Goal: Task Accomplishment & Management: Manage account settings

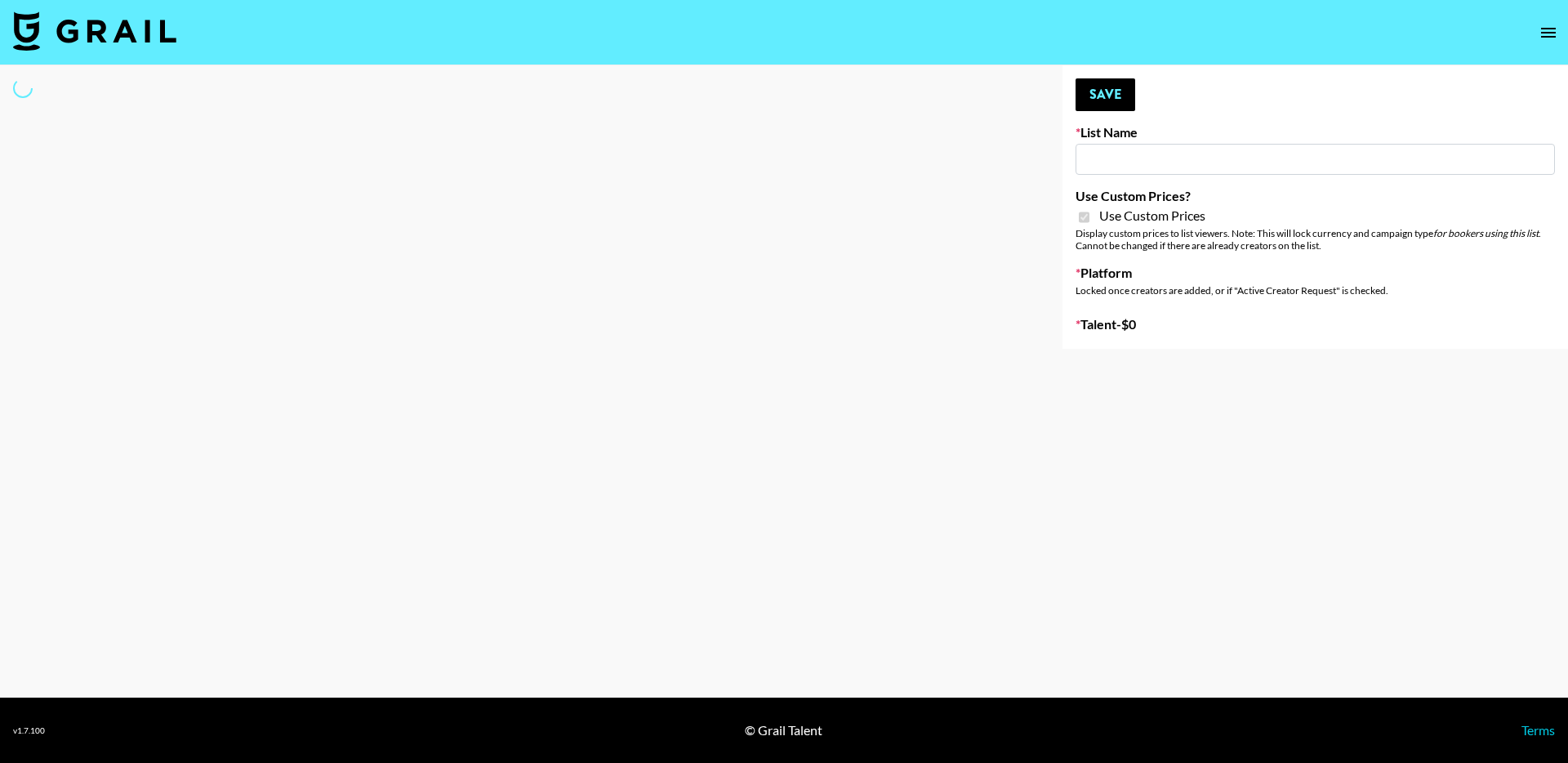
type input "FigMe and MegaMe filters - Airbrush"
checkbox input "true"
select select "Brand"
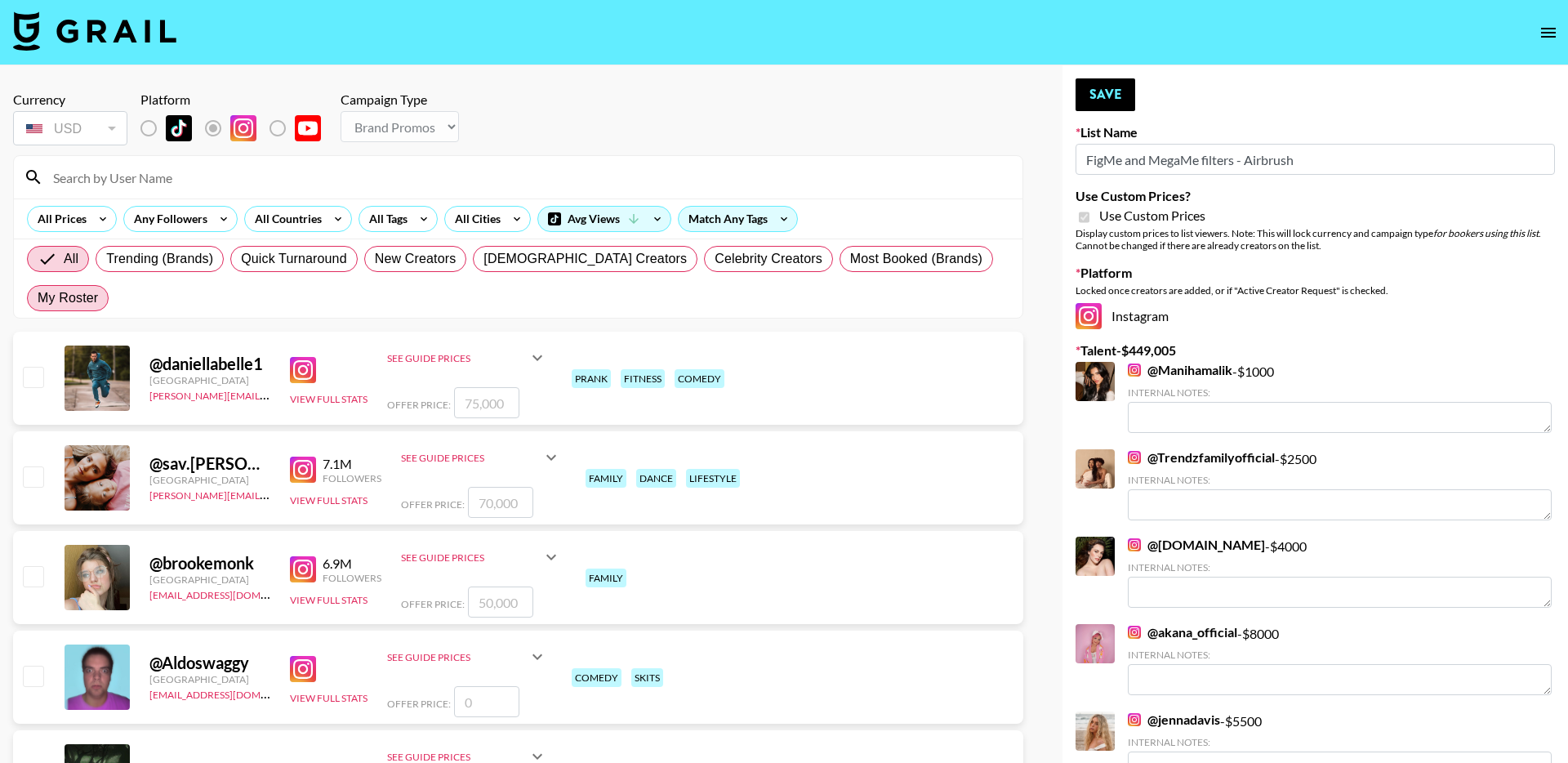
click at [98, 289] on span "My Roster" at bounding box center [67, 299] width 60 height 20
click at [37, 299] on input "My Roster" at bounding box center [37, 299] width 0 height 0
radio input "true"
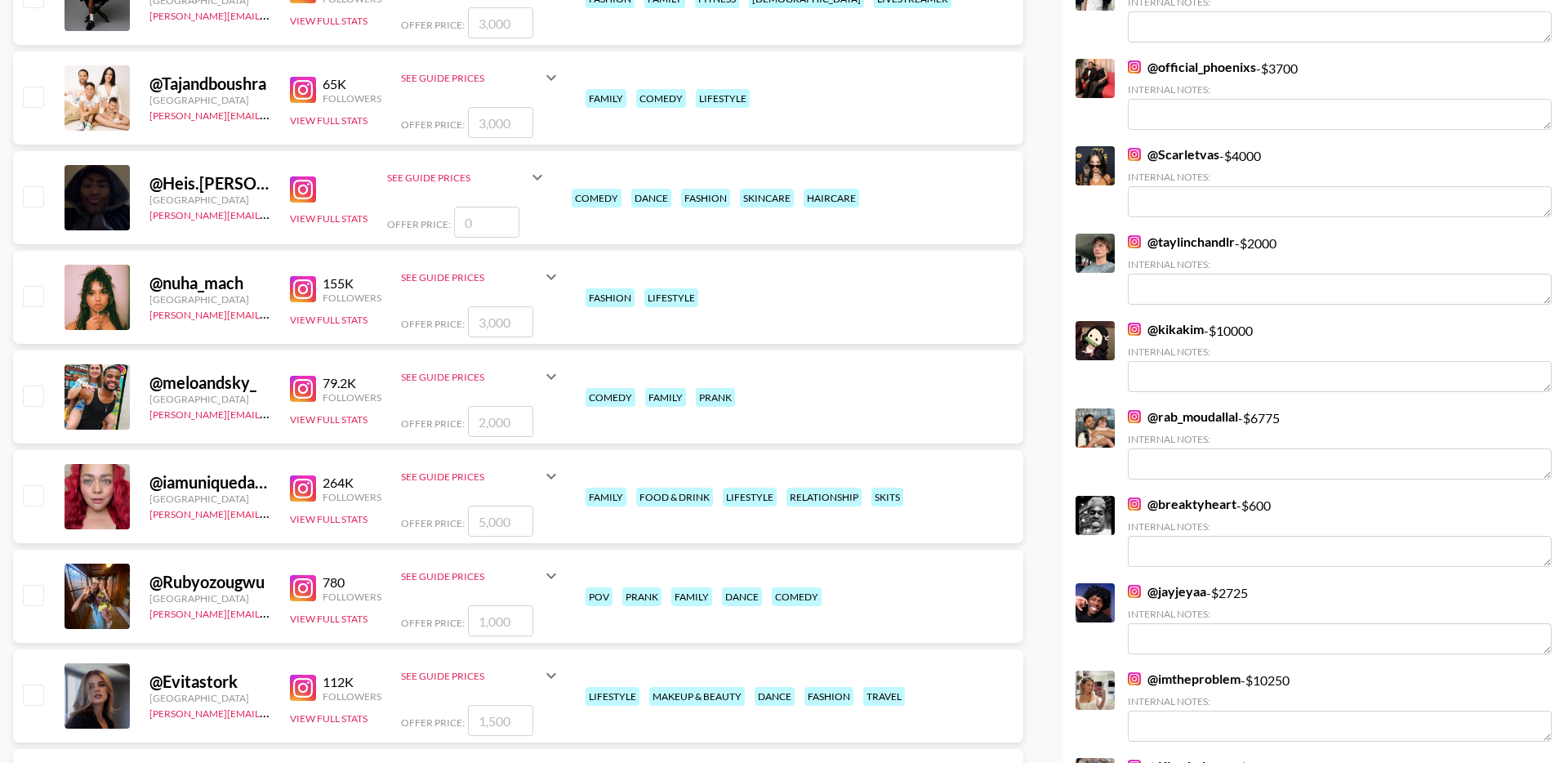
scroll to position [1164, 0]
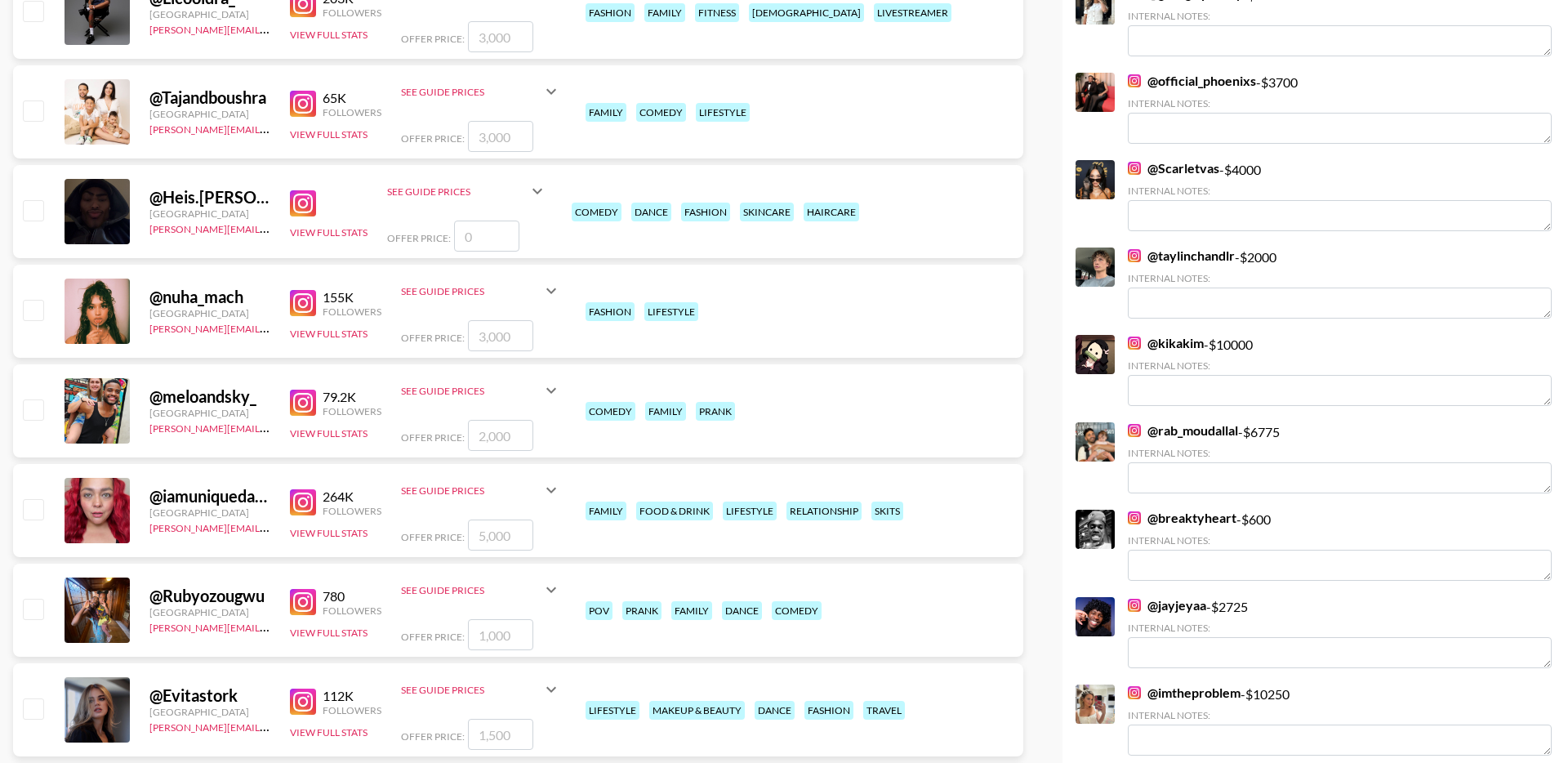
click at [25, 400] on input "checkbox" at bounding box center [33, 410] width 20 height 20
checkbox input "true"
type input "2000"
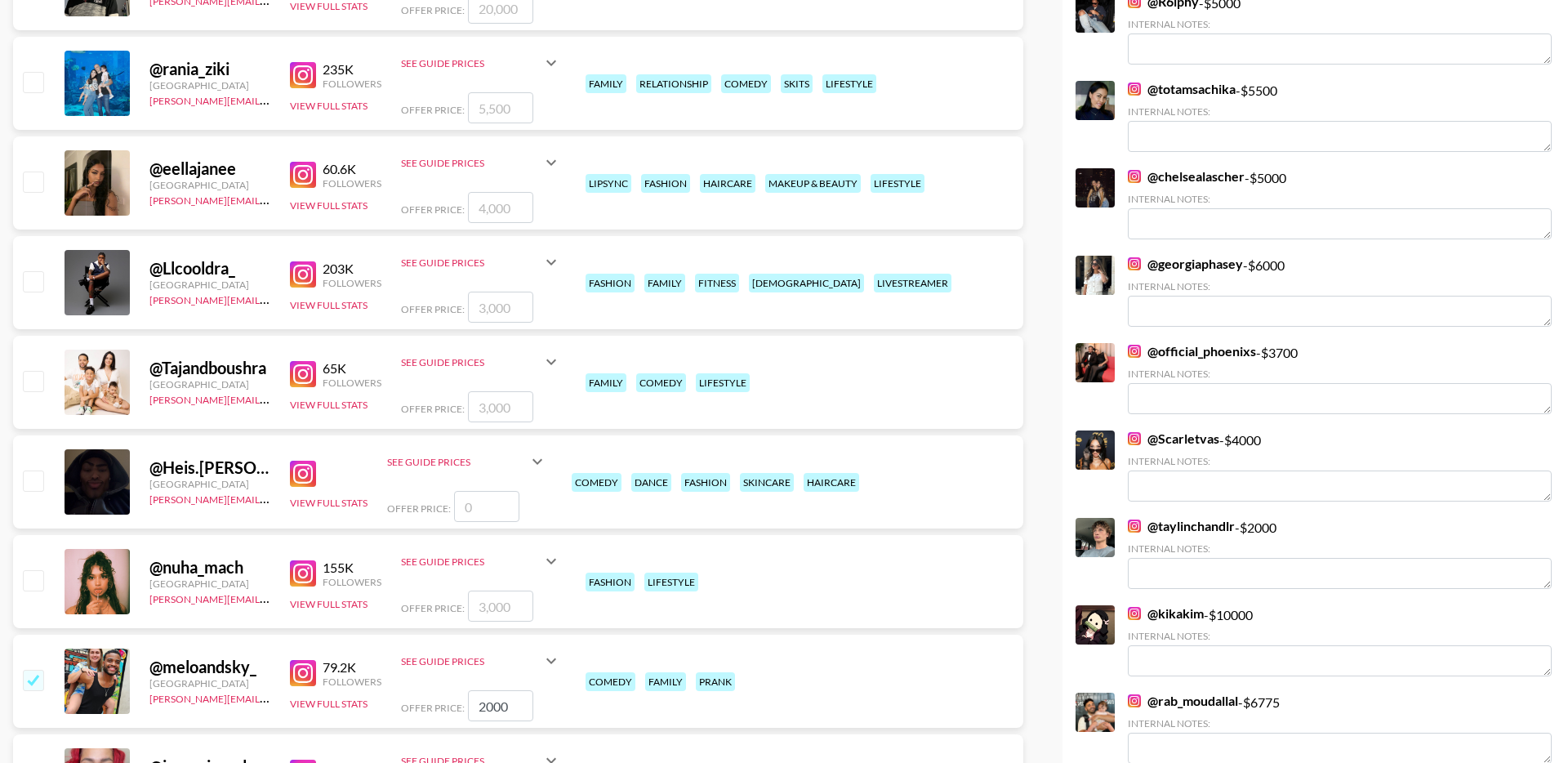
scroll to position [849, 0]
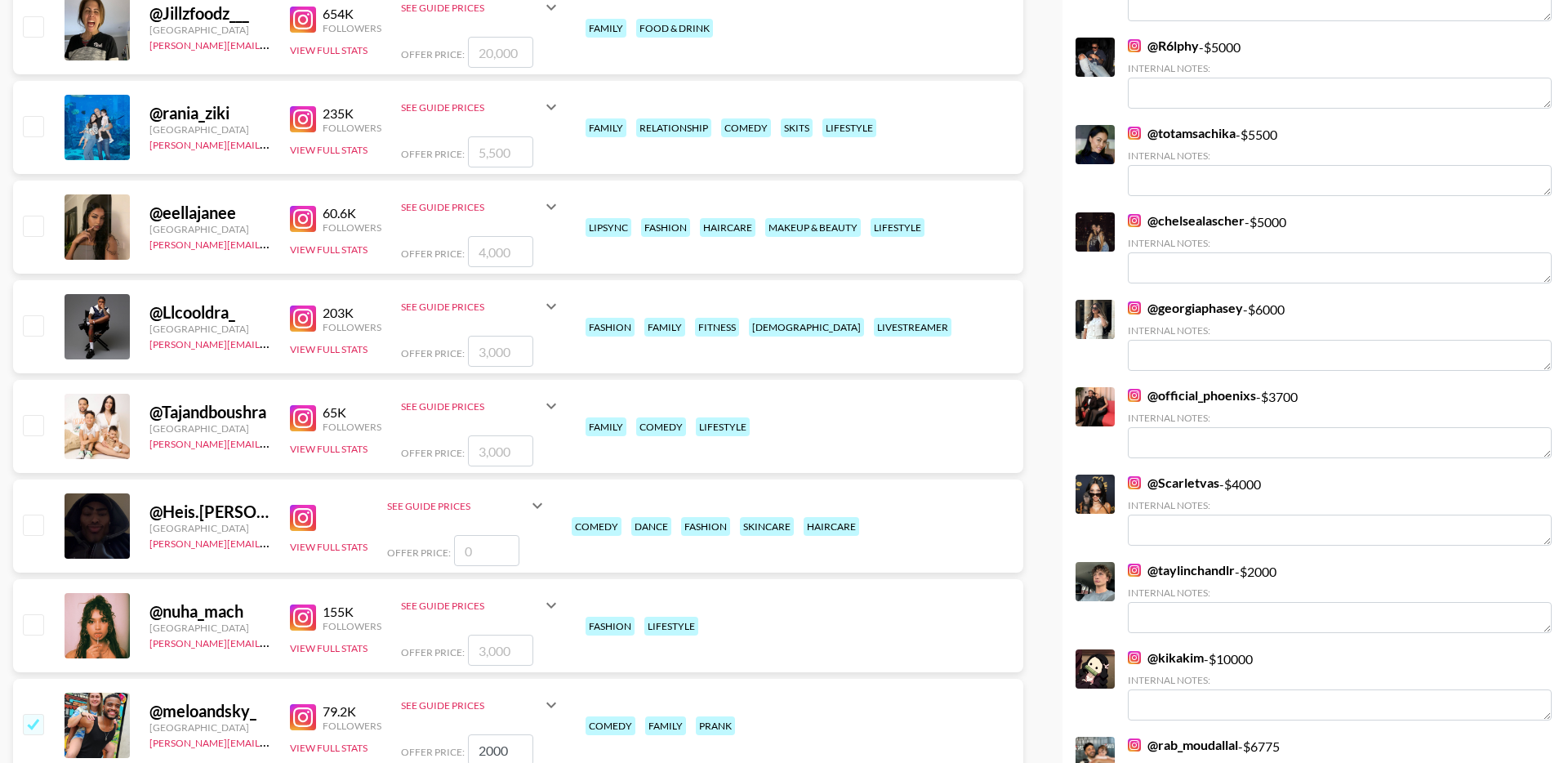
click at [33, 415] on input "checkbox" at bounding box center [33, 425] width 20 height 20
checkbox input "true"
type input "3000"
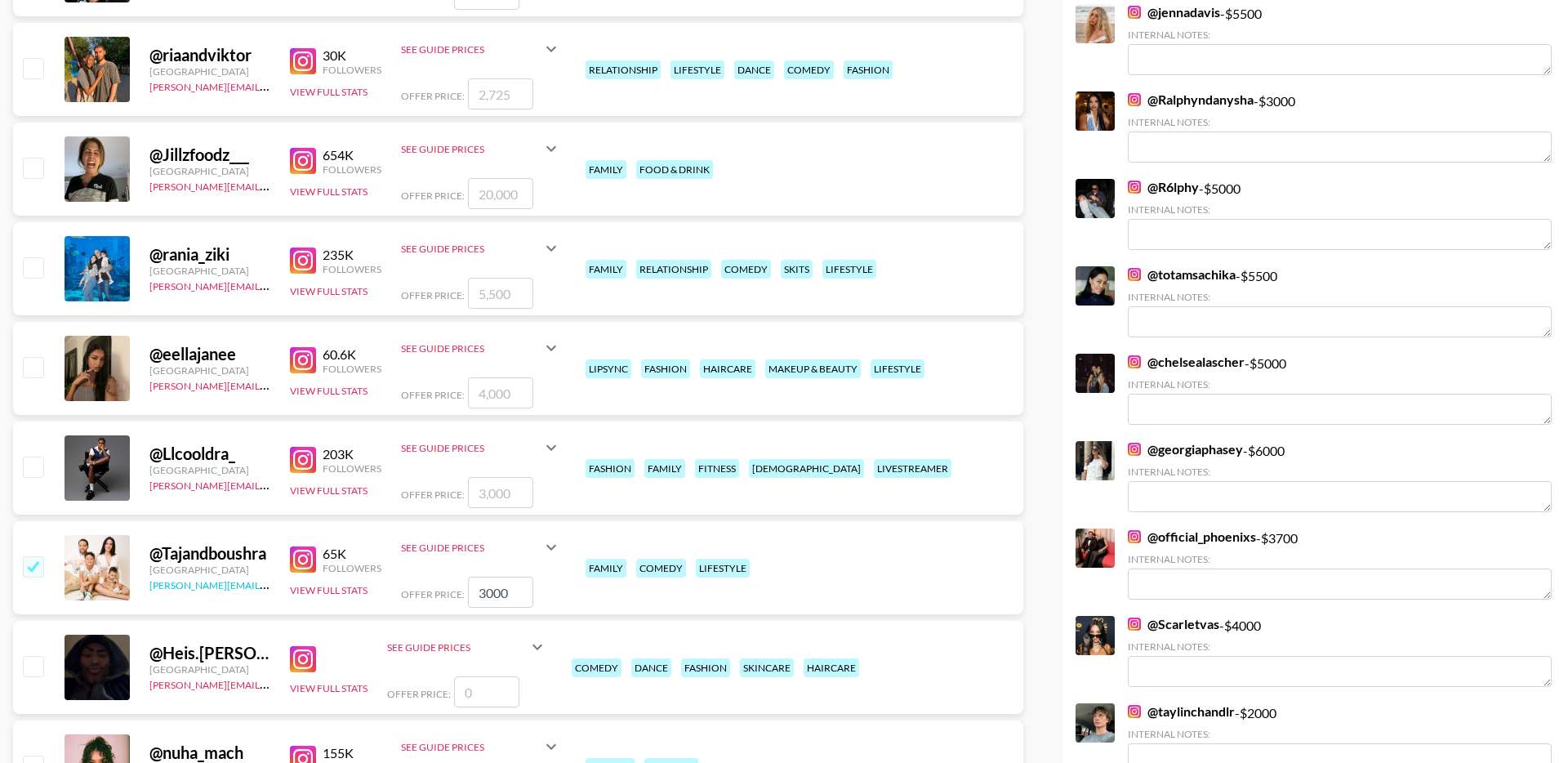
scroll to position [703, 0]
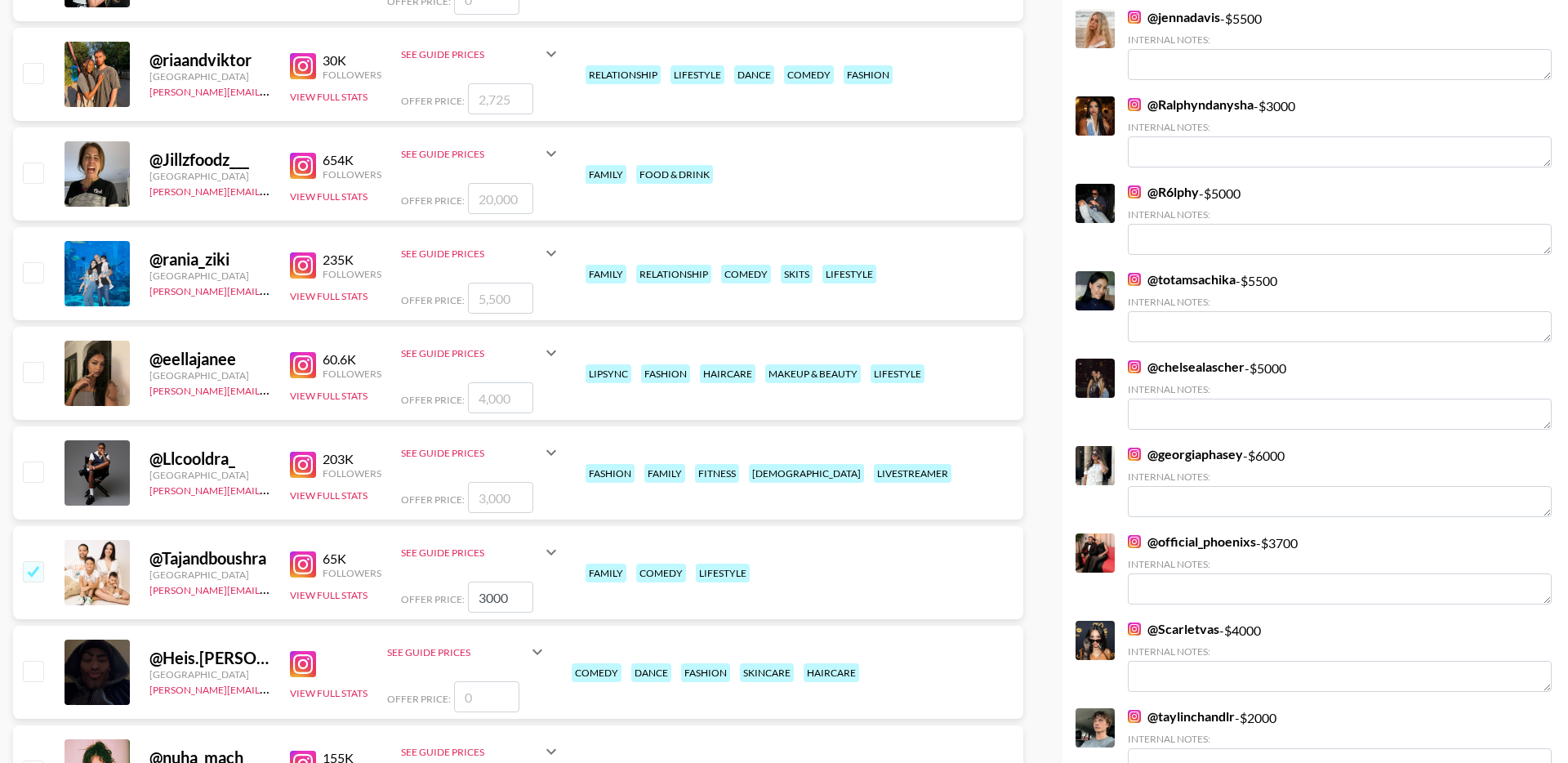
click at [35, 262] on input "checkbox" at bounding box center [33, 272] width 20 height 20
checkbox input "true"
type input "5500"
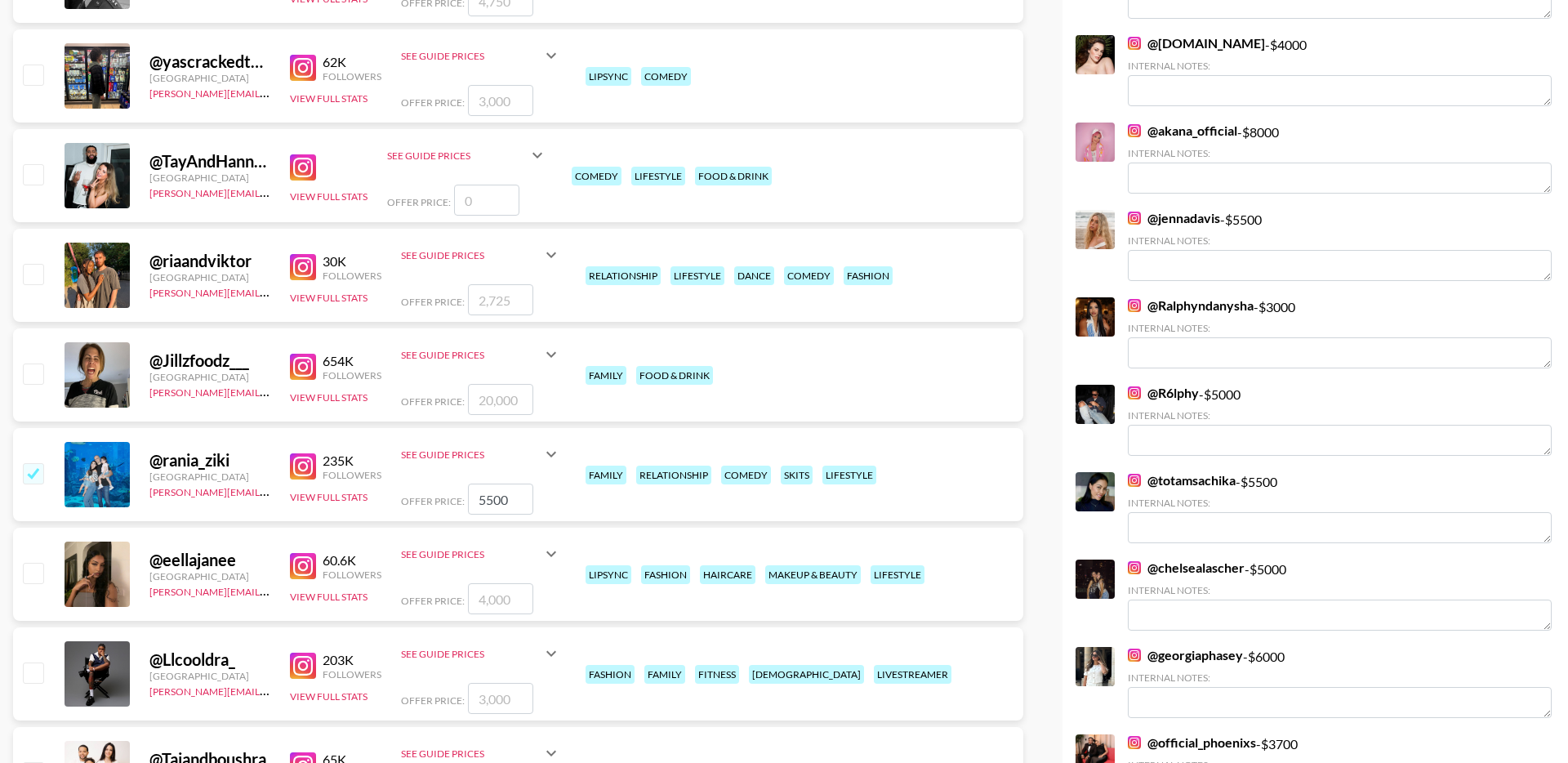
scroll to position [480, 0]
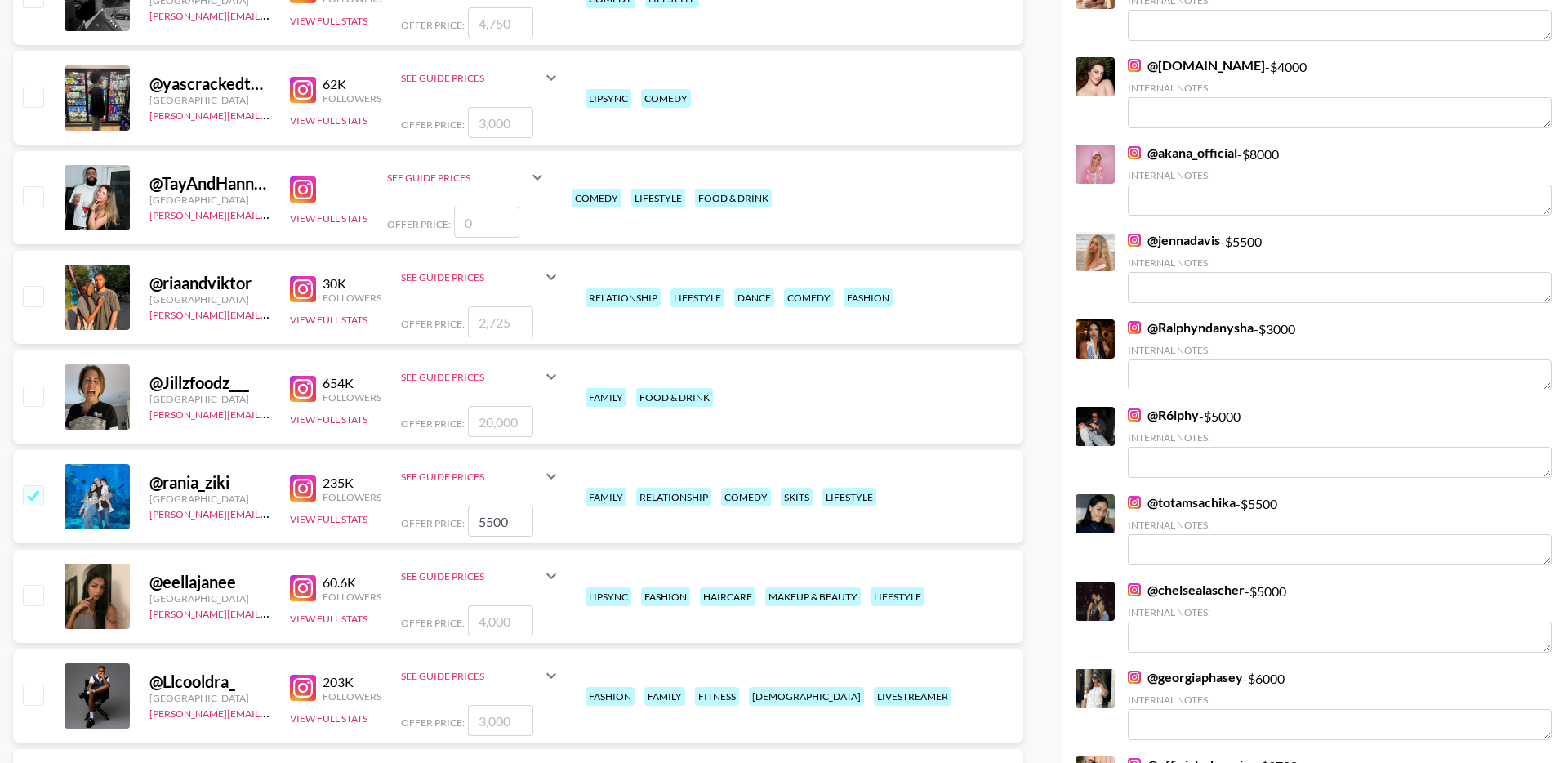
click at [26, 286] on input "checkbox" at bounding box center [33, 296] width 20 height 20
checkbox input "true"
drag, startPoint x: 526, startPoint y: 289, endPoint x: 420, endPoint y: 289, distance: 106.0
click at [420, 307] on div "Offer Price: 2725" at bounding box center [481, 322] width 160 height 31
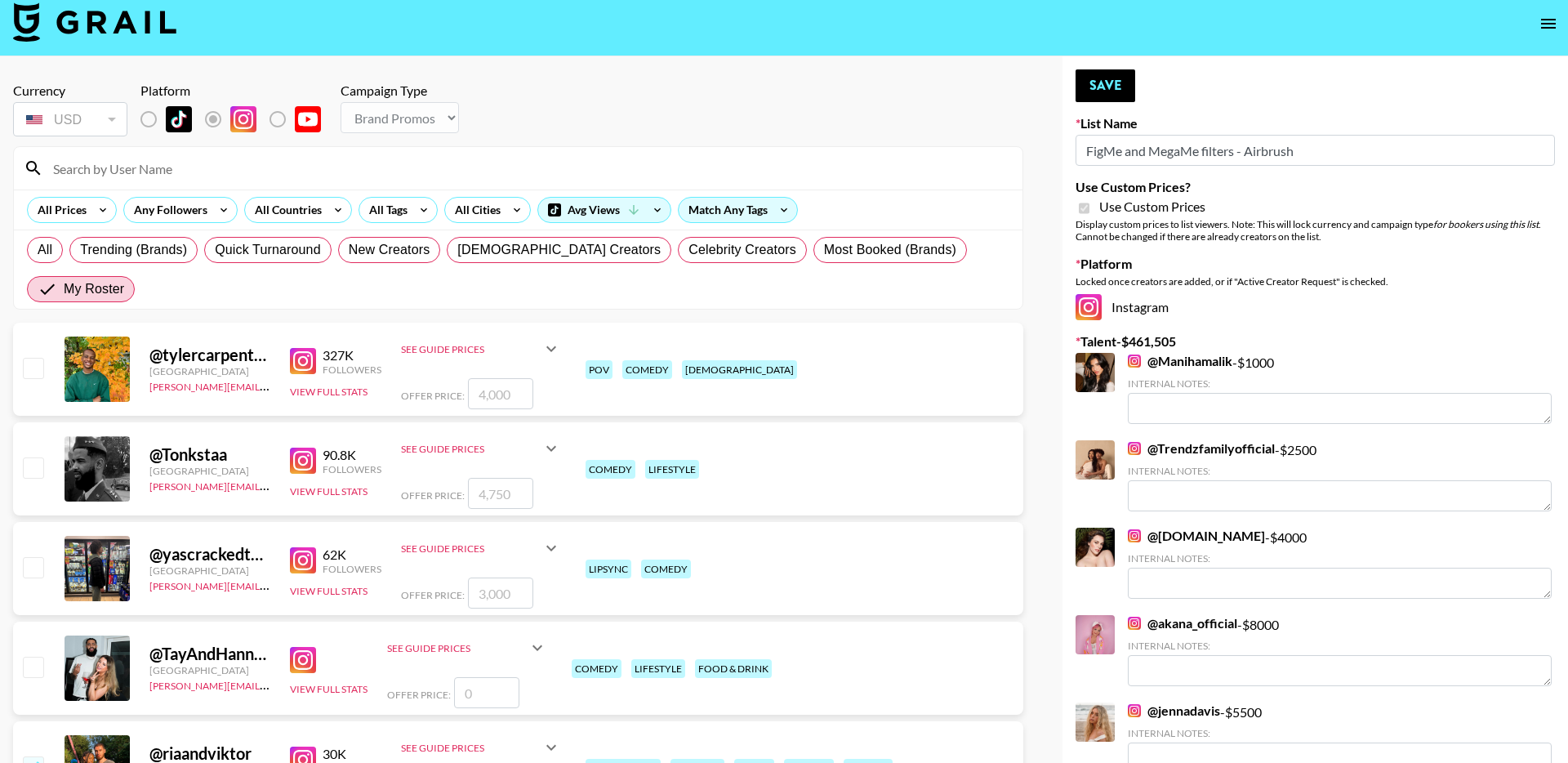
scroll to position [0, 0]
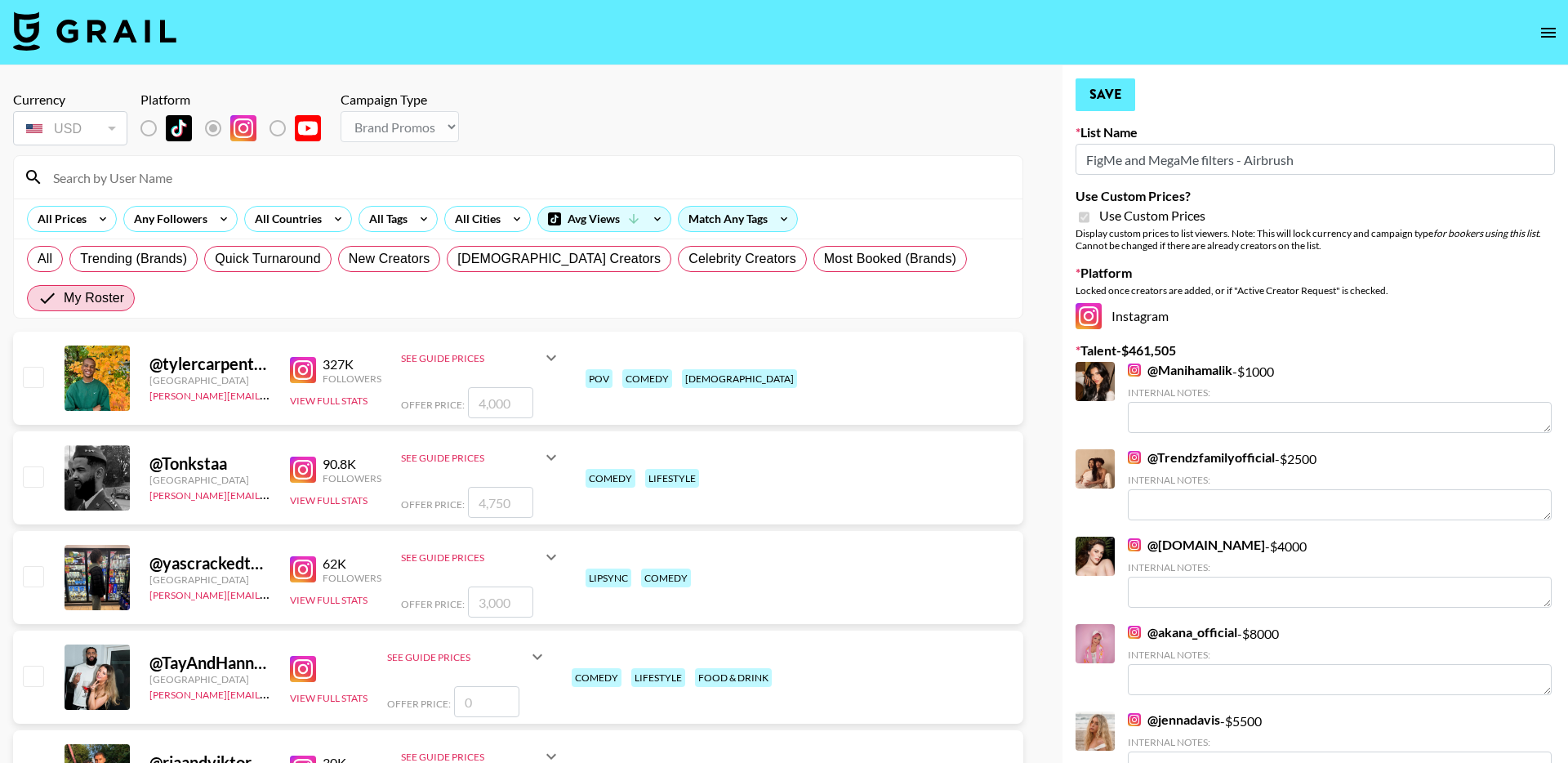
type input "2000"
click at [1104, 90] on button "Save" at bounding box center [1106, 95] width 60 height 33
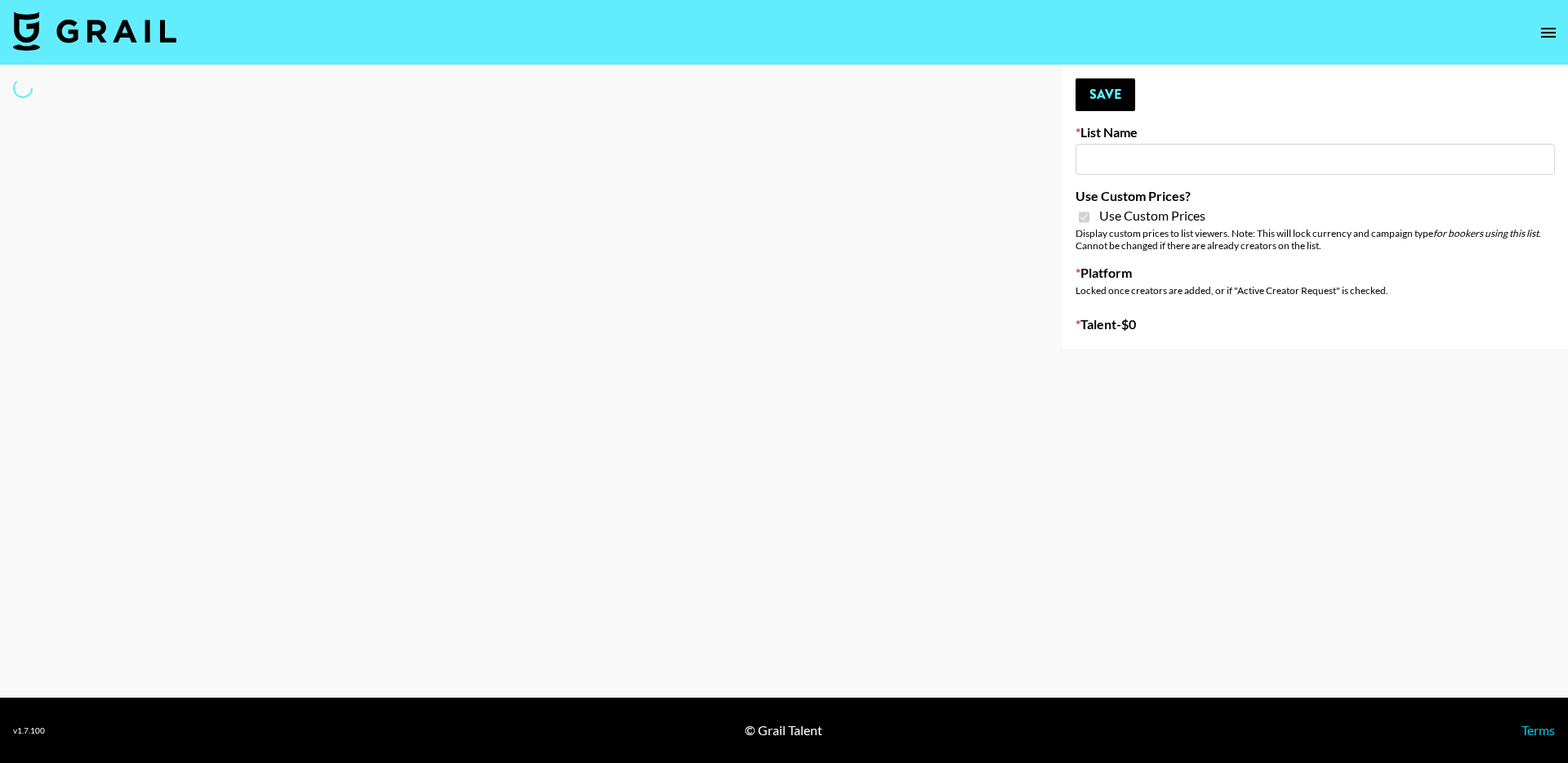
type input "House of Fab ([DATE])"
checkbox input "true"
select select "Brand"
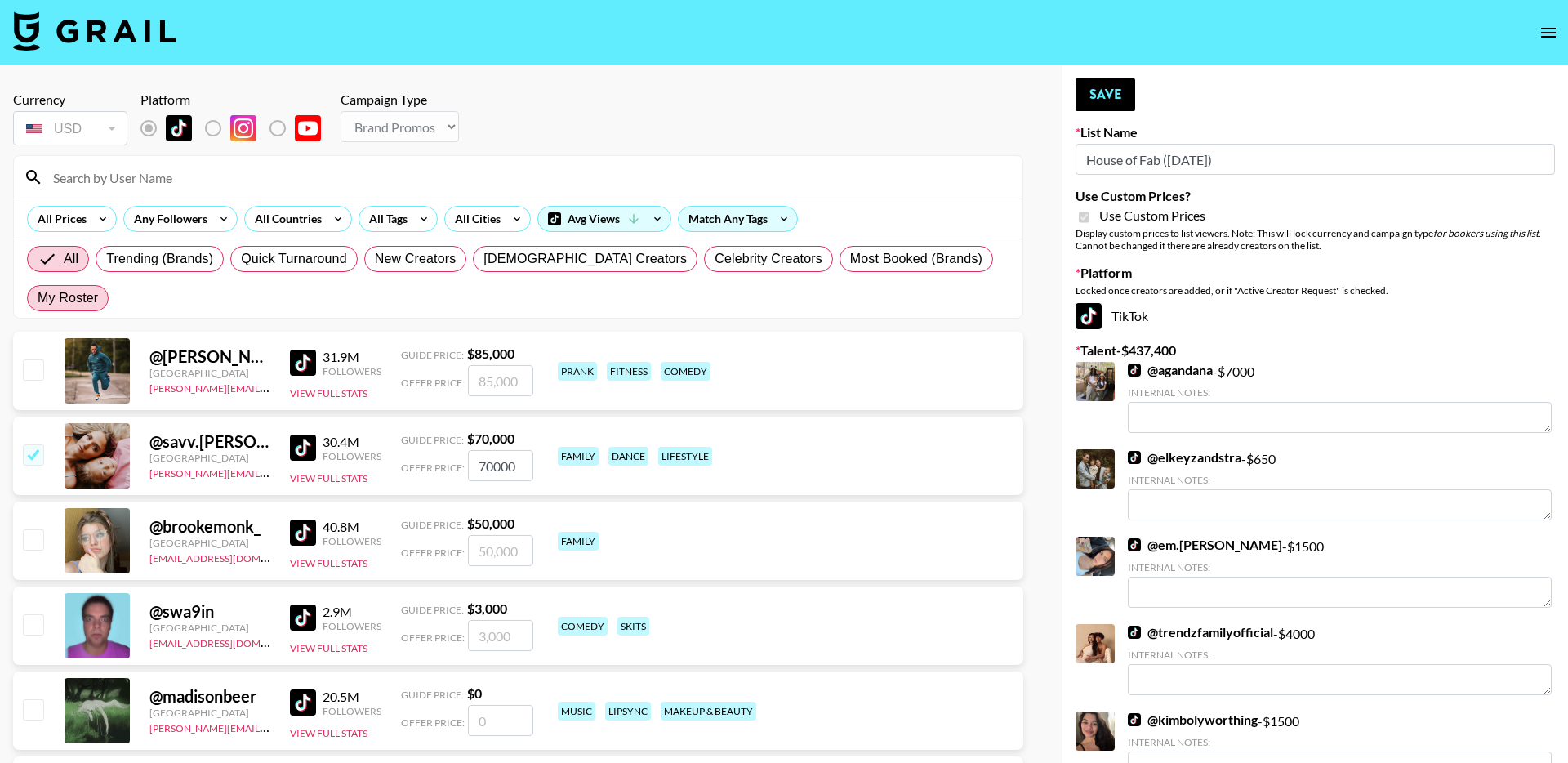
click at [108, 285] on label "My Roster" at bounding box center [68, 298] width 82 height 26
click at [37, 299] on input "My Roster" at bounding box center [37, 299] width 0 height 0
radio input "true"
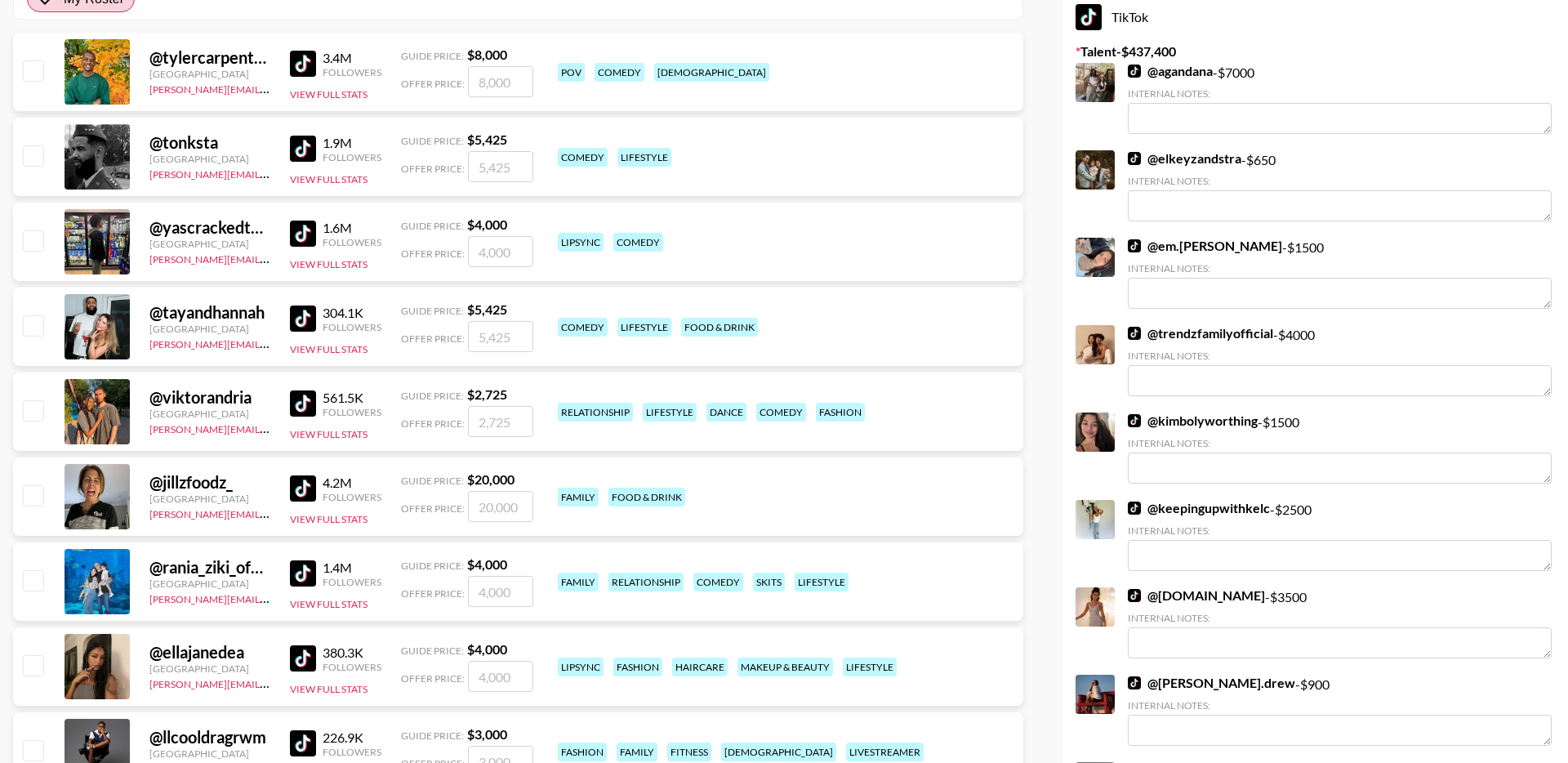
scroll to position [310, 0]
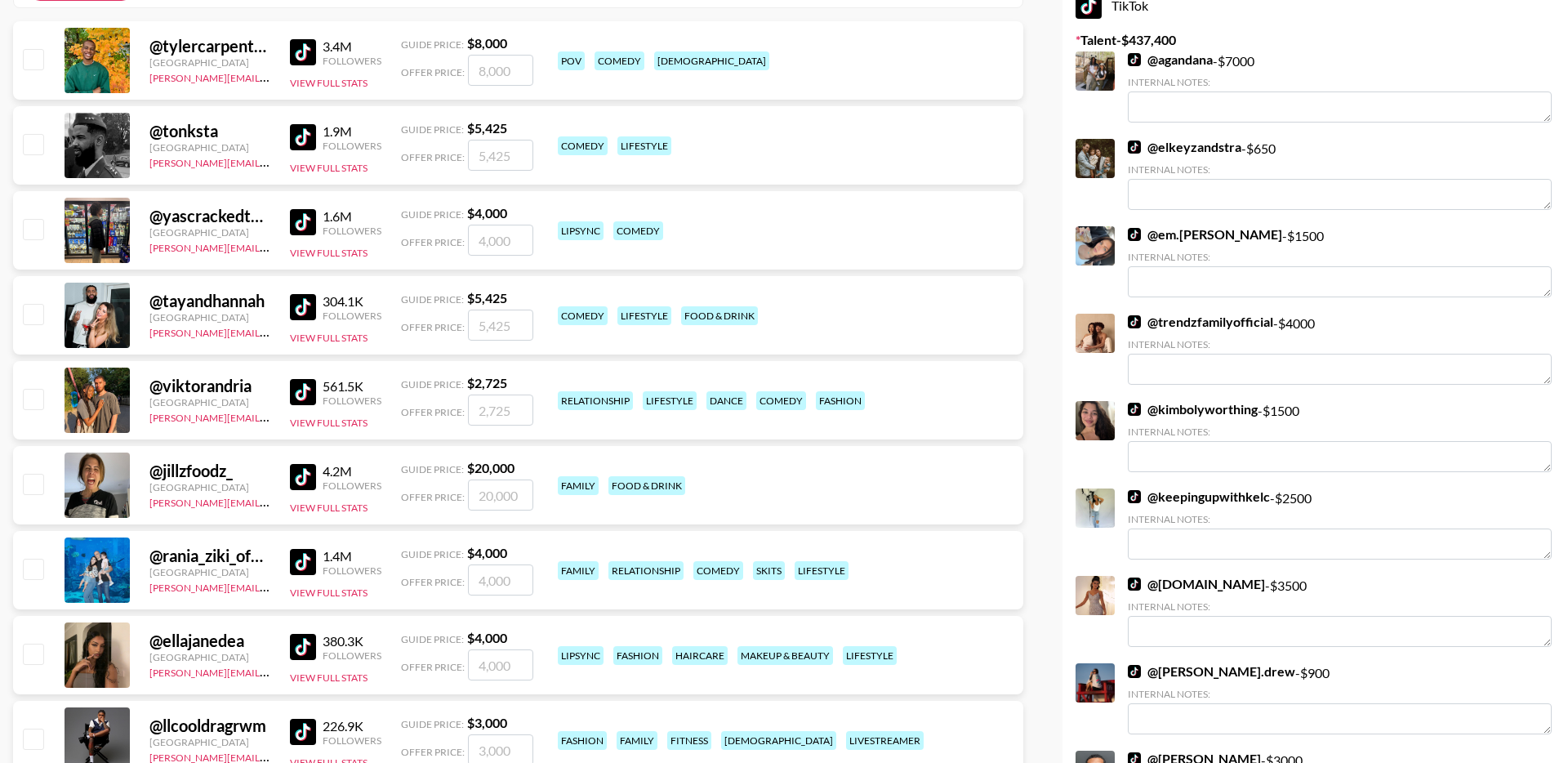
click at [34, 559] on input "checkbox" at bounding box center [33, 569] width 20 height 20
checkbox input "true"
drag, startPoint x: 432, startPoint y: 537, endPoint x: 381, endPoint y: 537, distance: 51.0
click at [381, 537] on div "@ rania_ziki_official United States [PERSON_NAME][EMAIL_ADDRESS][DOMAIN_NAME] 1…" at bounding box center [518, 570] width 1010 height 78
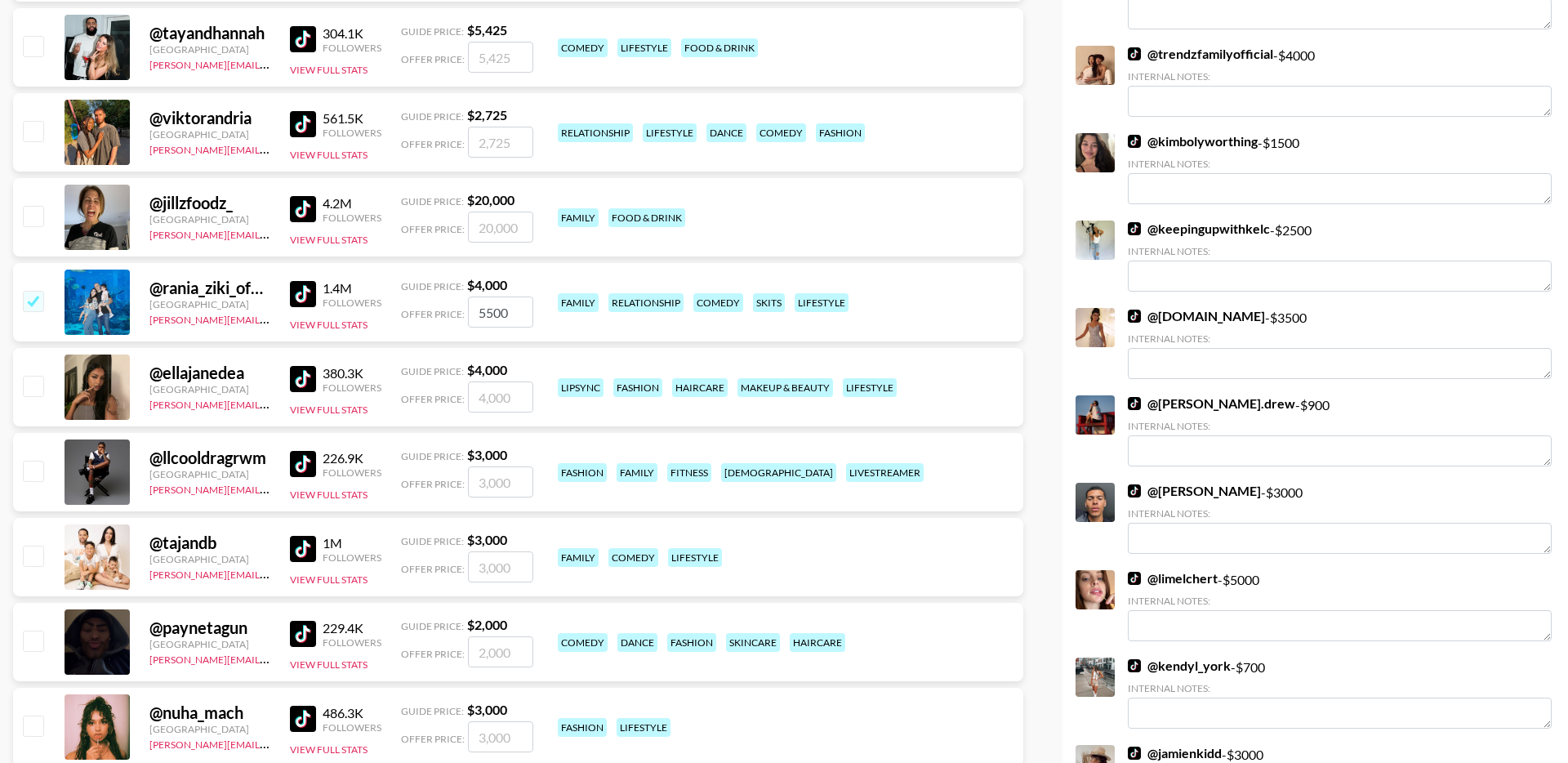
scroll to position [593, 0]
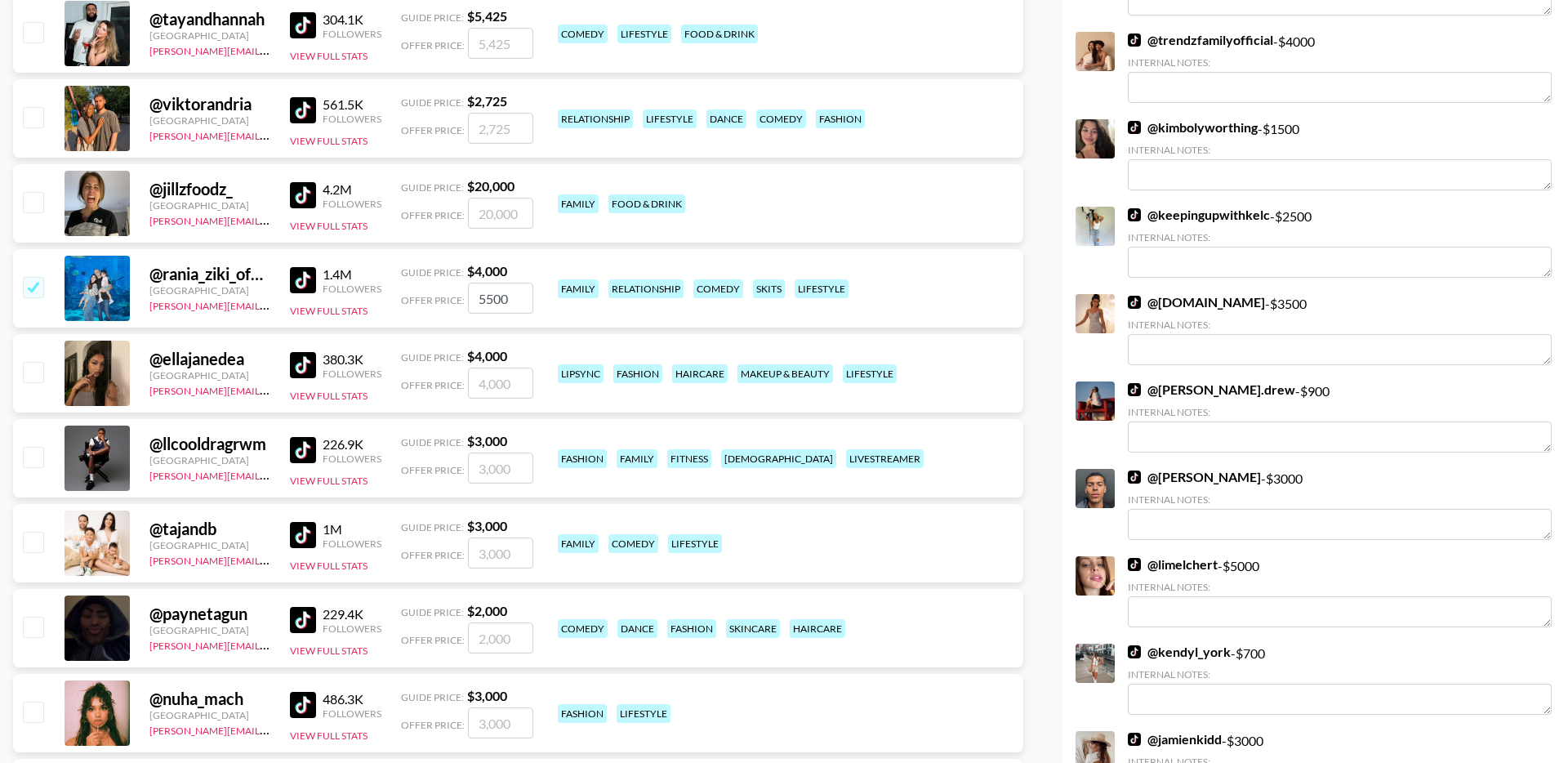
type input "5500"
click at [28, 532] on input "checkbox" at bounding box center [33, 542] width 20 height 20
checkbox input "true"
type input "3000"
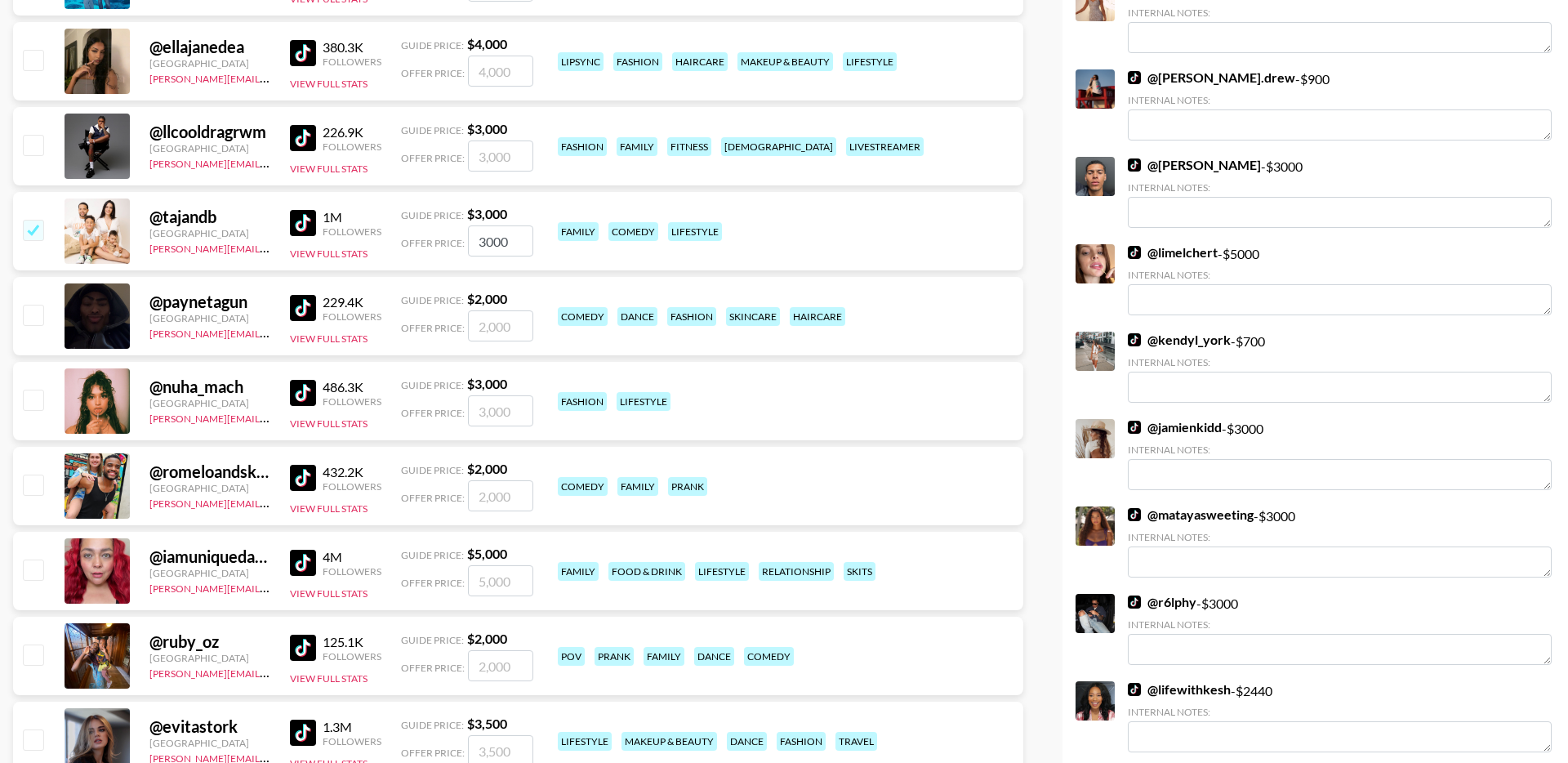
scroll to position [912, 0]
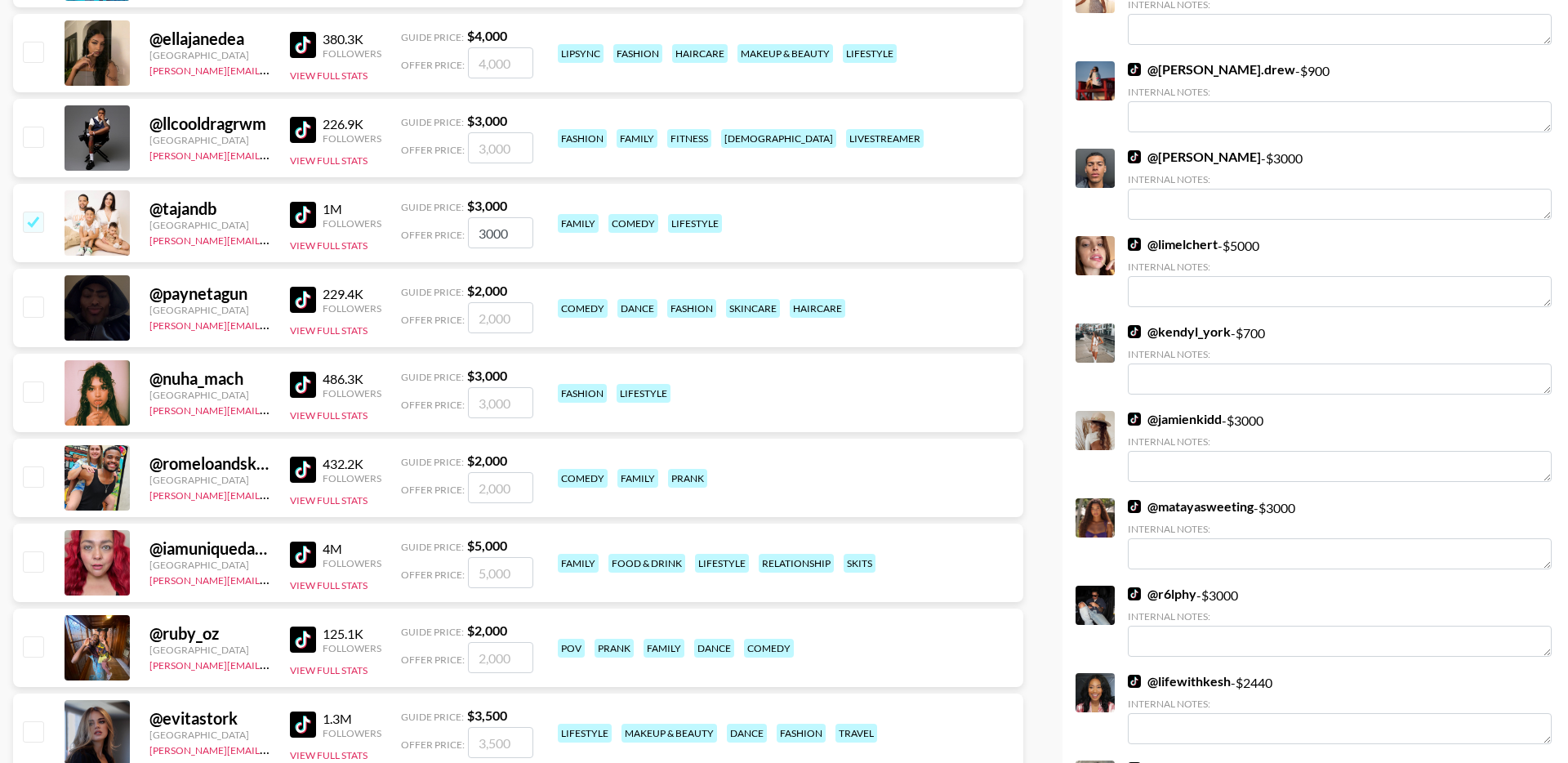
click at [28, 466] on input "checkbox" at bounding box center [33, 476] width 20 height 20
checkbox input "true"
type input "2000"
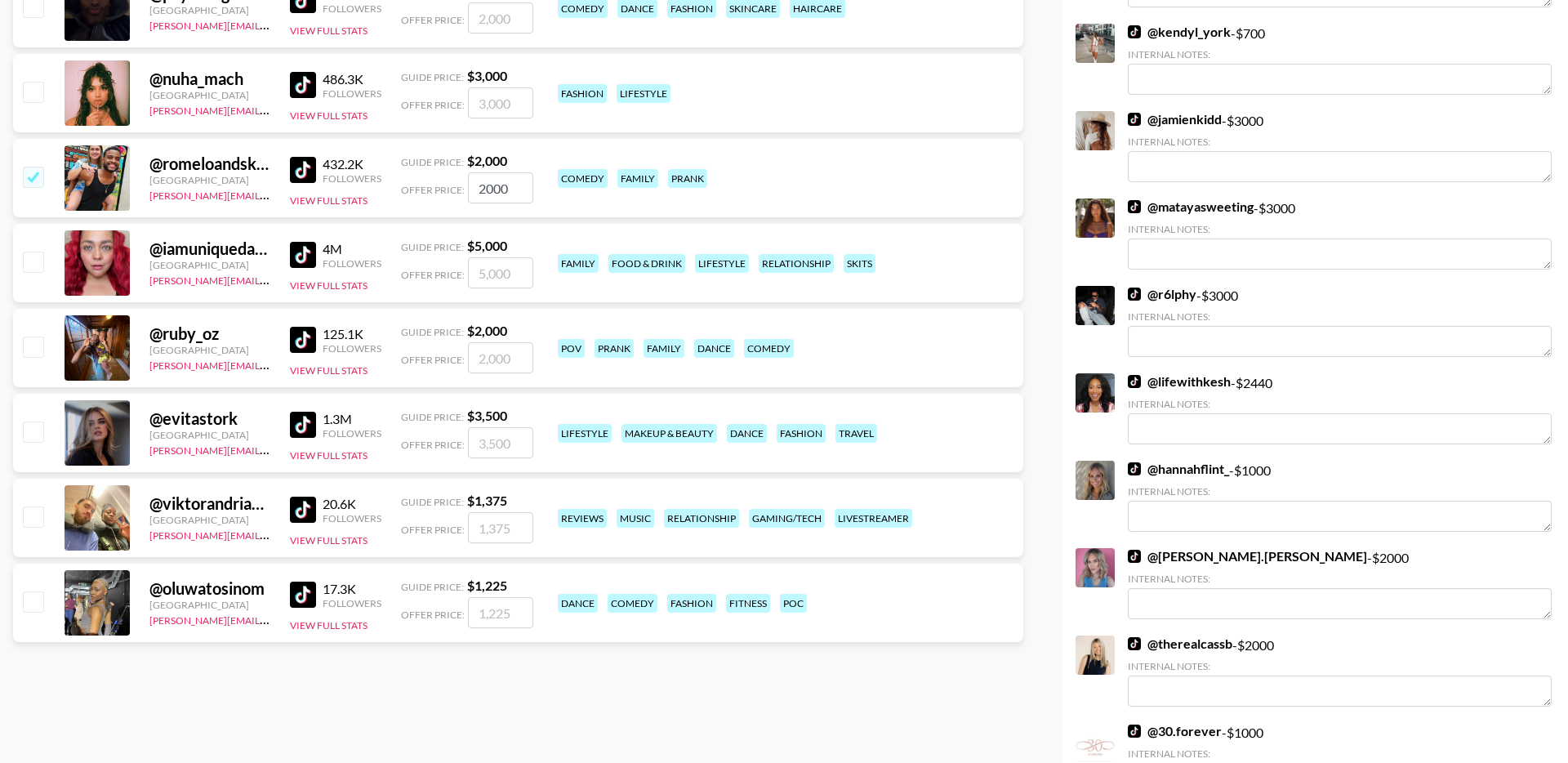
scroll to position [1214, 0]
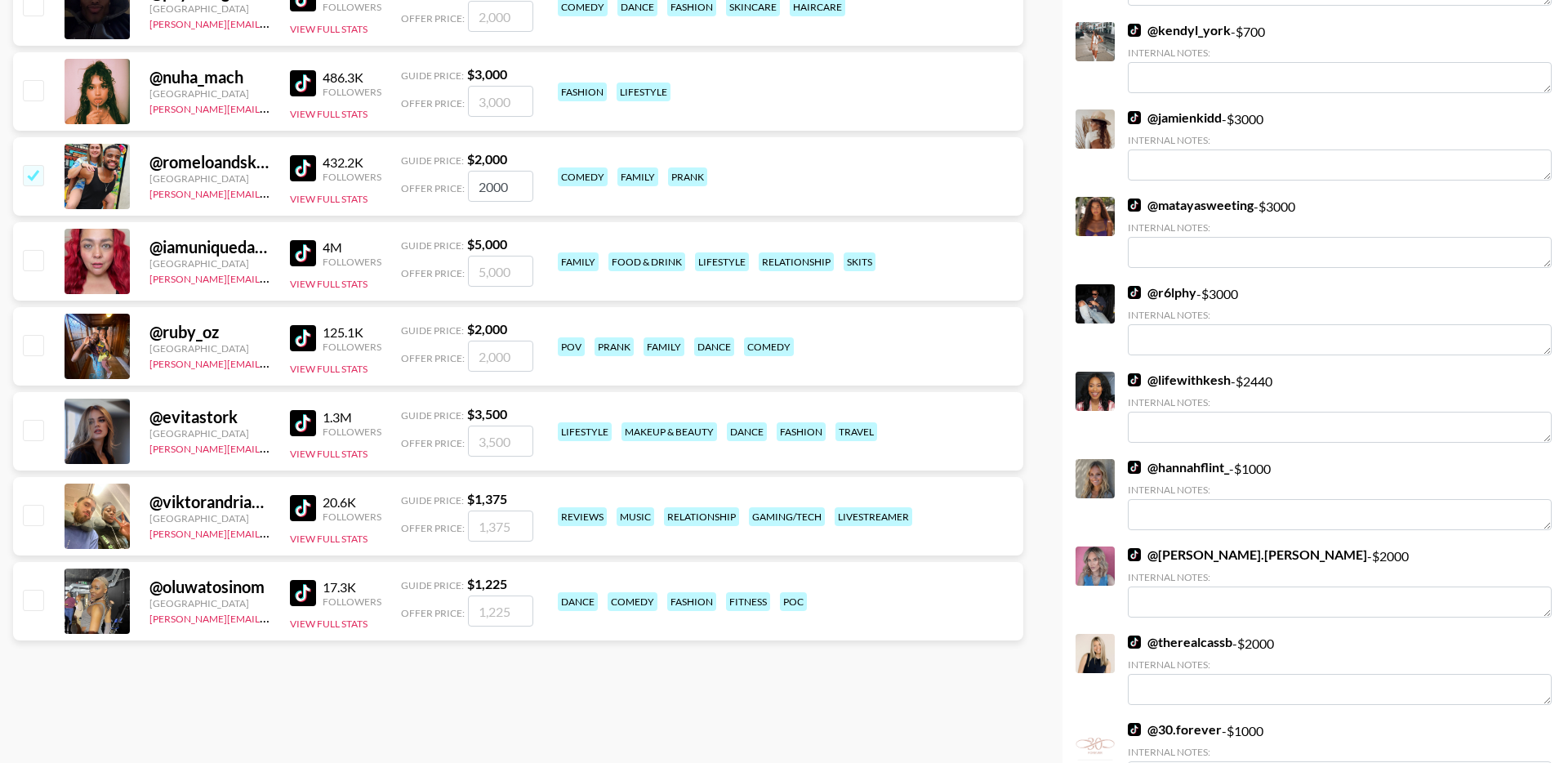
click at [33, 250] on input "checkbox" at bounding box center [33, 260] width 20 height 20
checkbox input "true"
type input "5000"
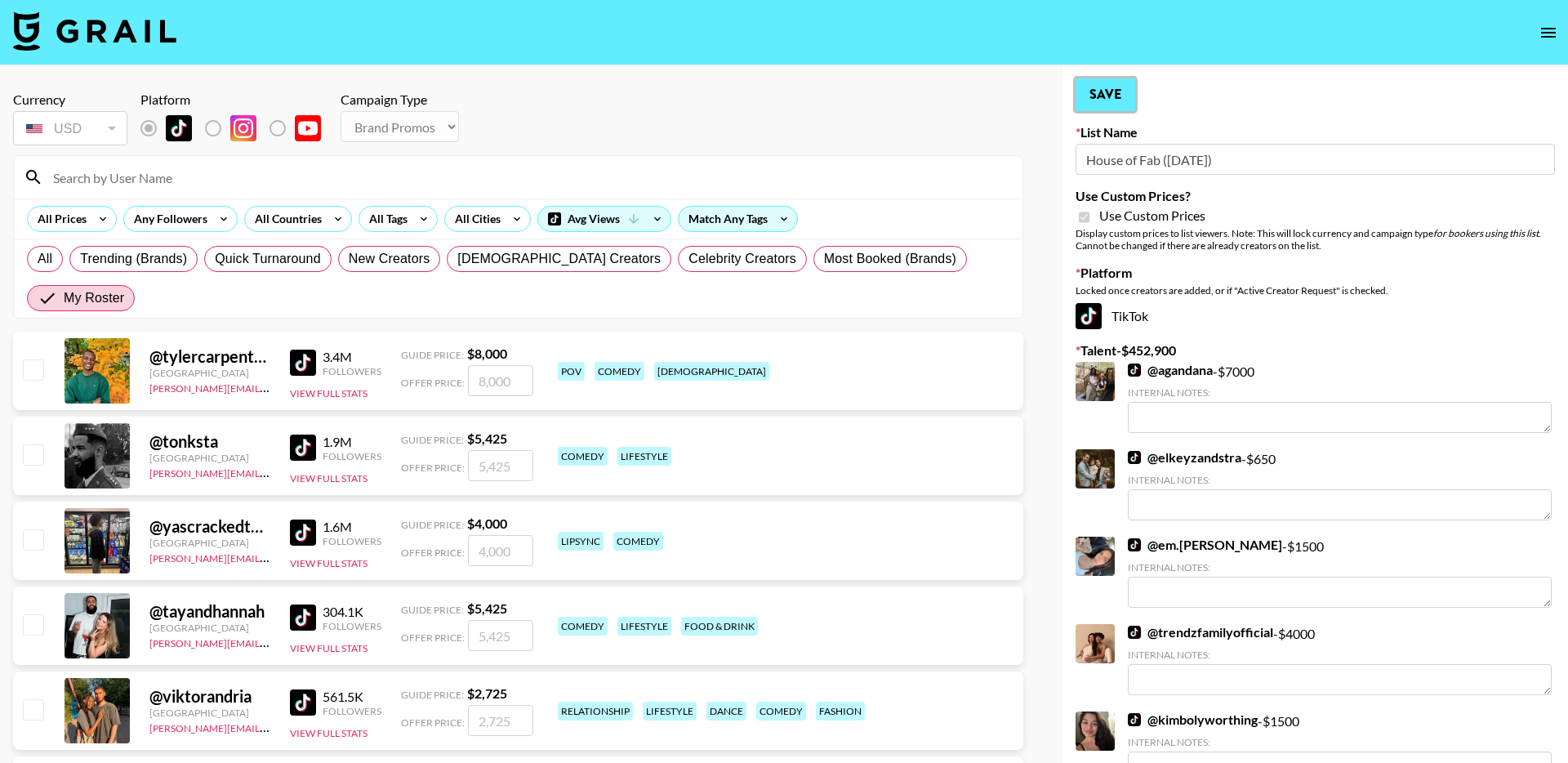
click at [1128, 101] on button "Save" at bounding box center [1106, 95] width 60 height 33
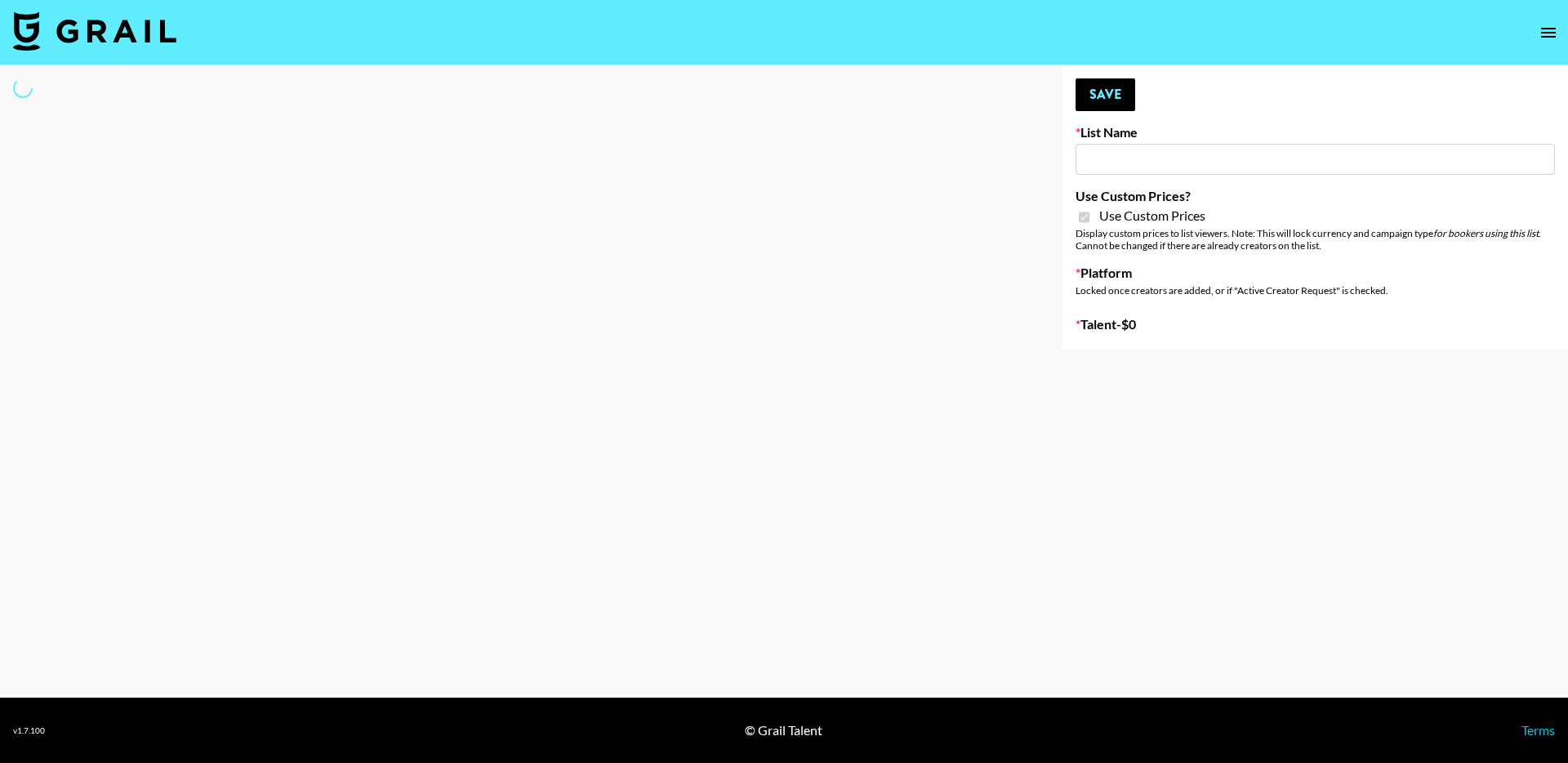
type input "ByHeart ([DATE])"
checkbox input "true"
select select "Brand"
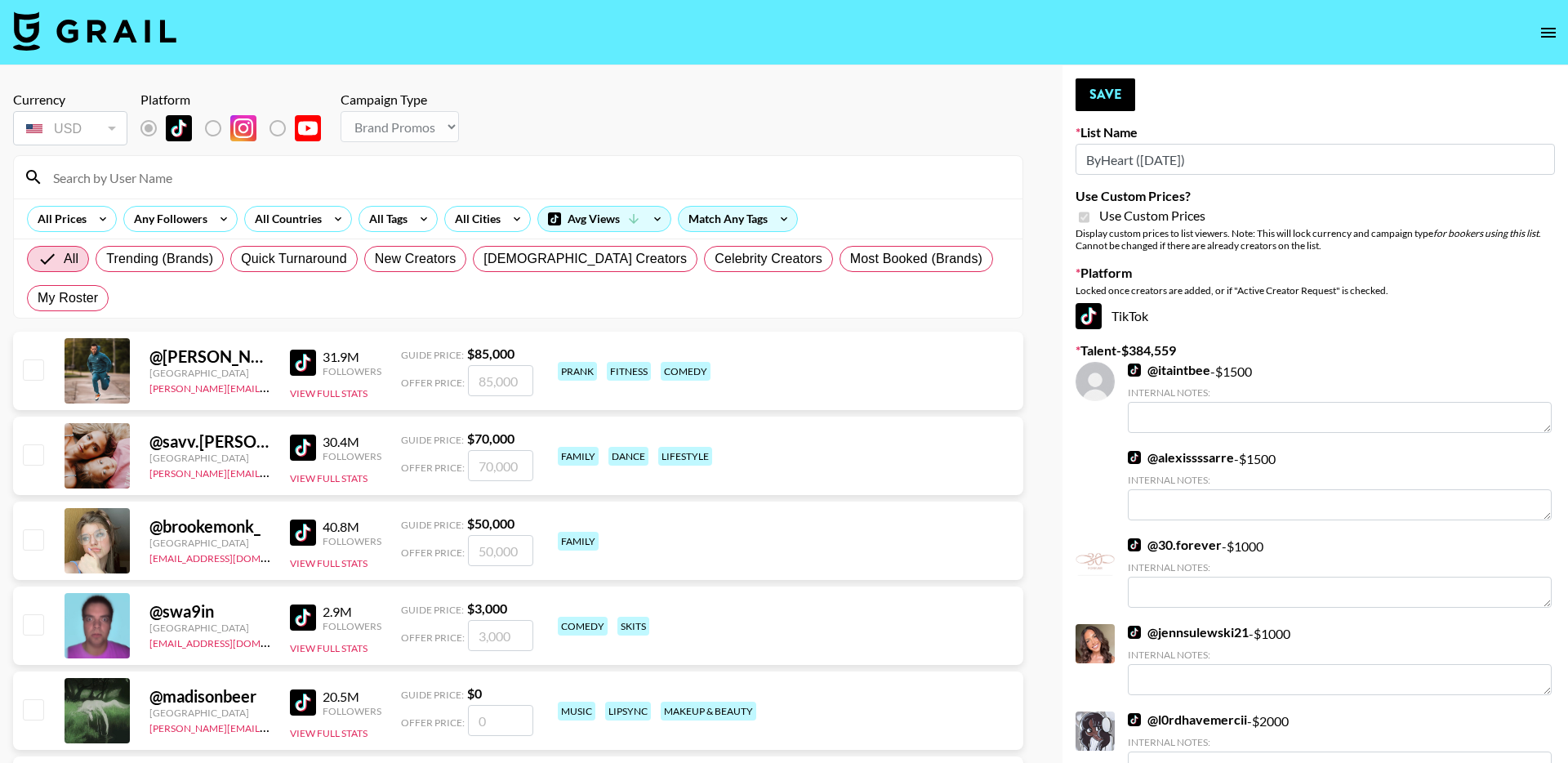
click at [98, 289] on span "My Roster" at bounding box center [67, 299] width 60 height 20
click at [37, 299] on input "My Roster" at bounding box center [37, 299] width 0 height 0
radio input "true"
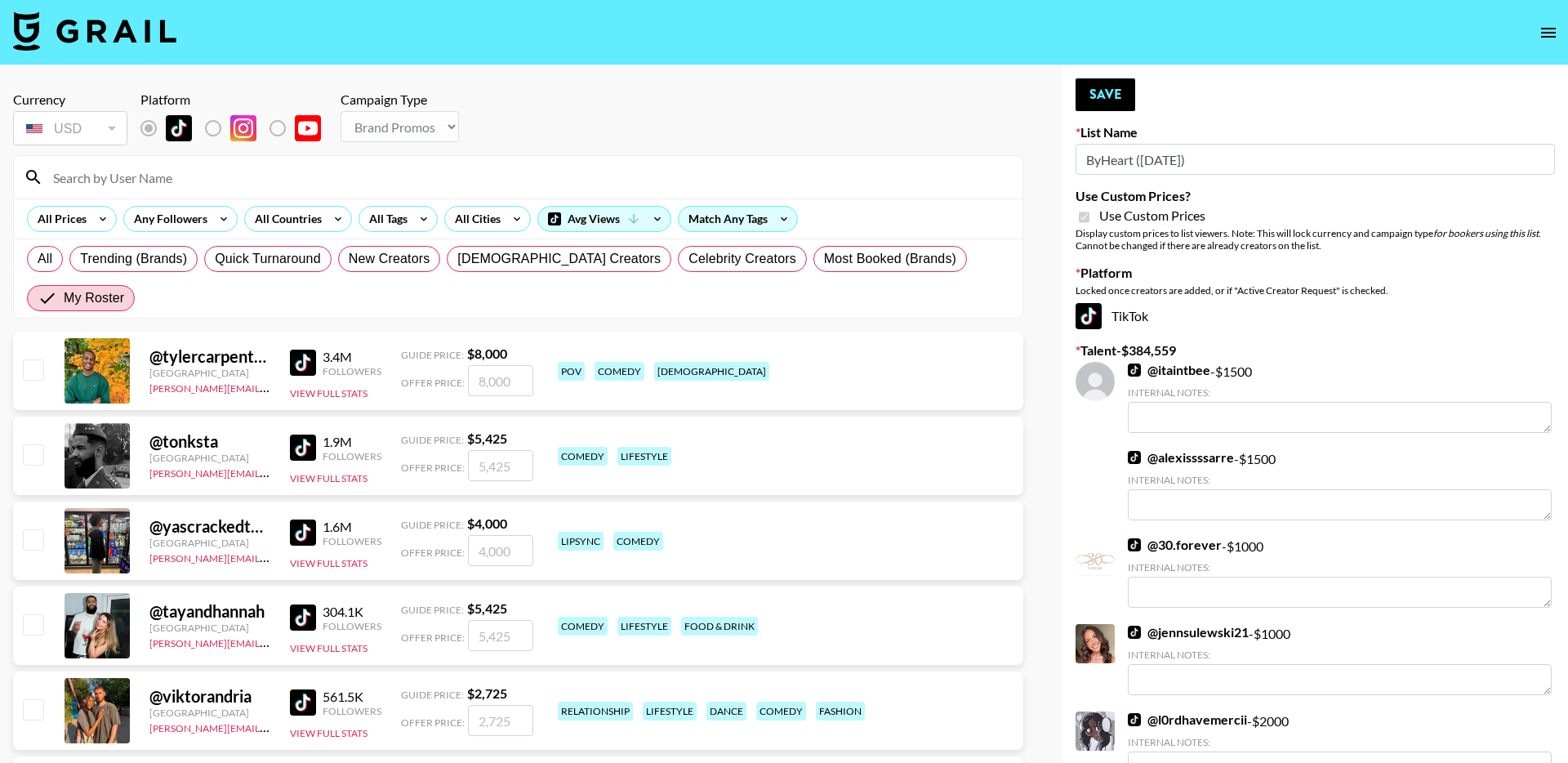
click at [35, 360] on input "checkbox" at bounding box center [33, 370] width 20 height 20
checkbox input "true"
drag, startPoint x: 517, startPoint y: 343, endPoint x: 426, endPoint y: 343, distance: 91.0
click at [426, 365] on div "Offer Price: 8000" at bounding box center [467, 381] width 132 height 31
drag, startPoint x: 517, startPoint y: 341, endPoint x: 420, endPoint y: 341, distance: 97.0
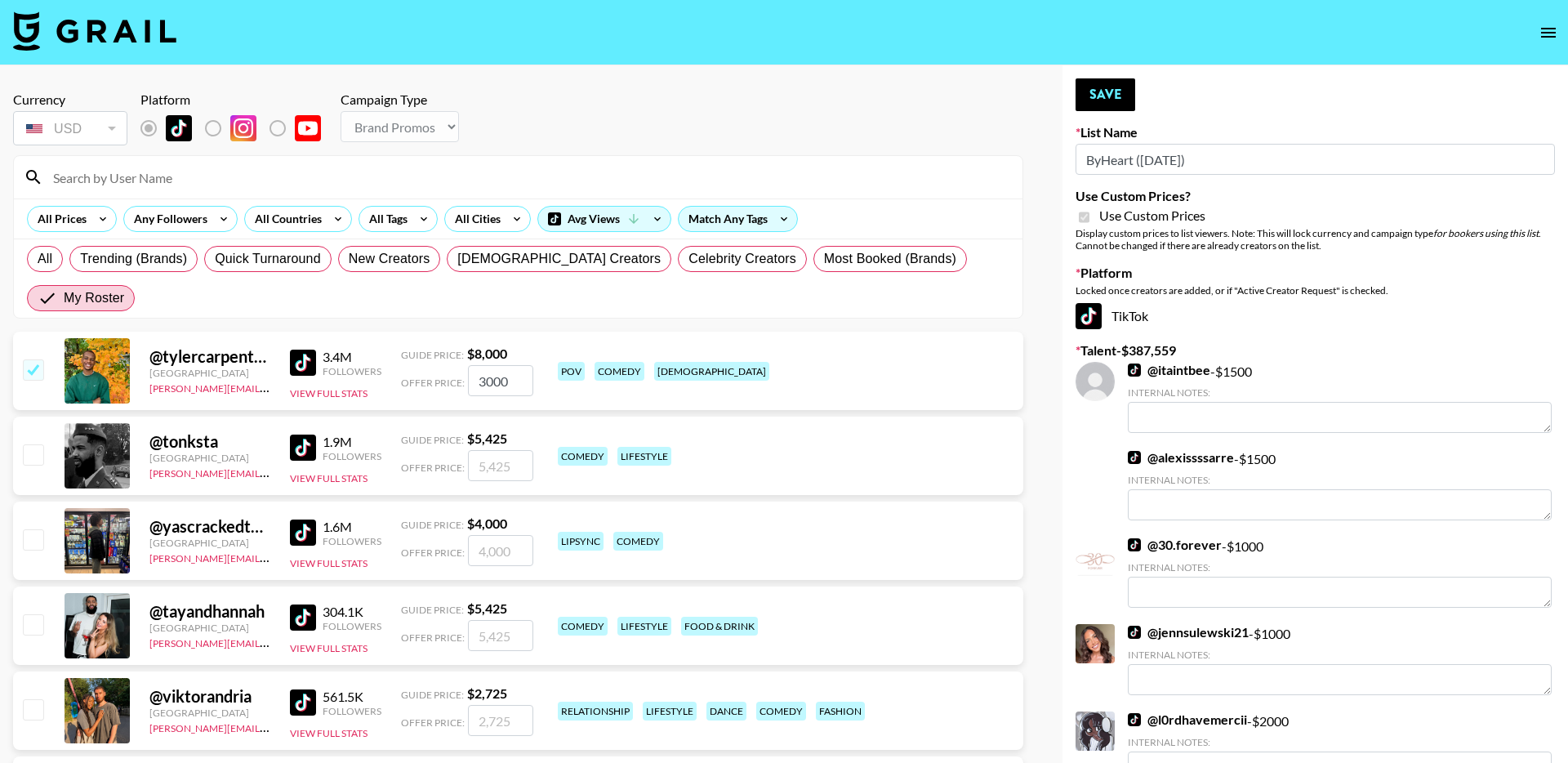
click at [421, 365] on div "Offer Price: 3000" at bounding box center [467, 381] width 132 height 31
type input "4000"
click at [35, 444] on input "checkbox" at bounding box center [33, 454] width 20 height 20
checkbox input "true"
drag, startPoint x: 526, startPoint y: 428, endPoint x: 418, endPoint y: 428, distance: 108.0
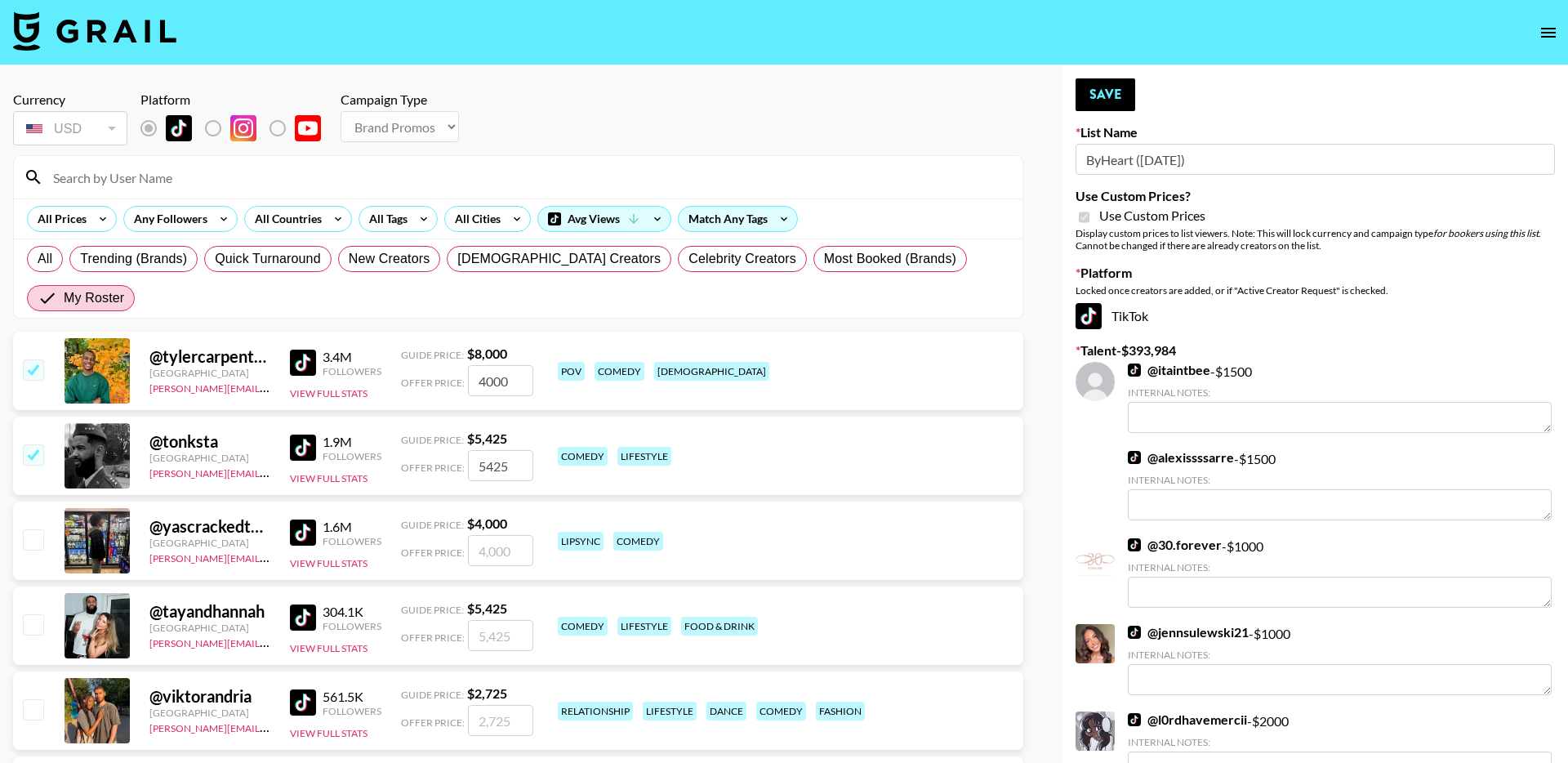
click at [418, 450] on div "Offer Price: 5425" at bounding box center [467, 465] width 132 height 31
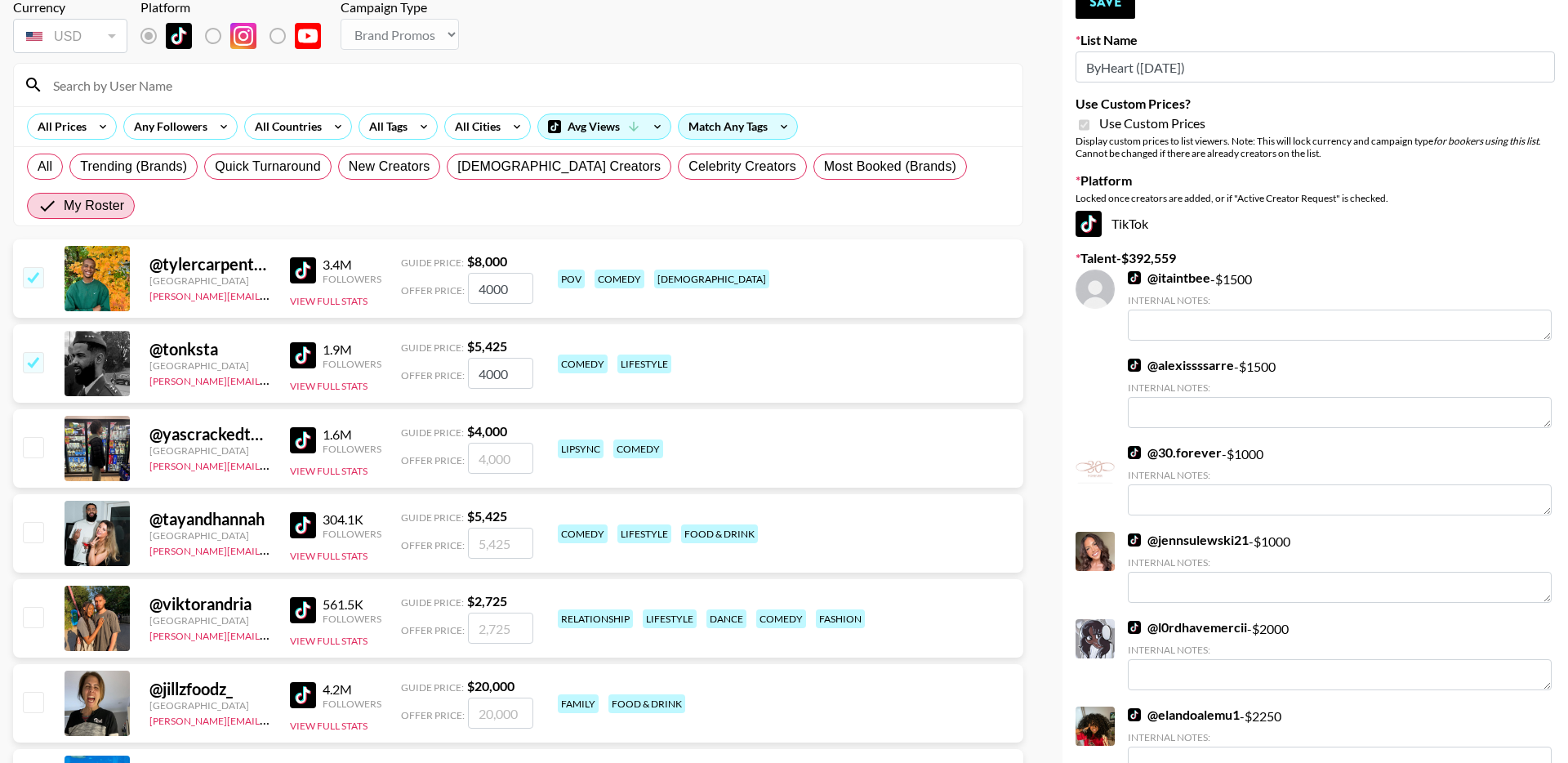
scroll to position [94, 0]
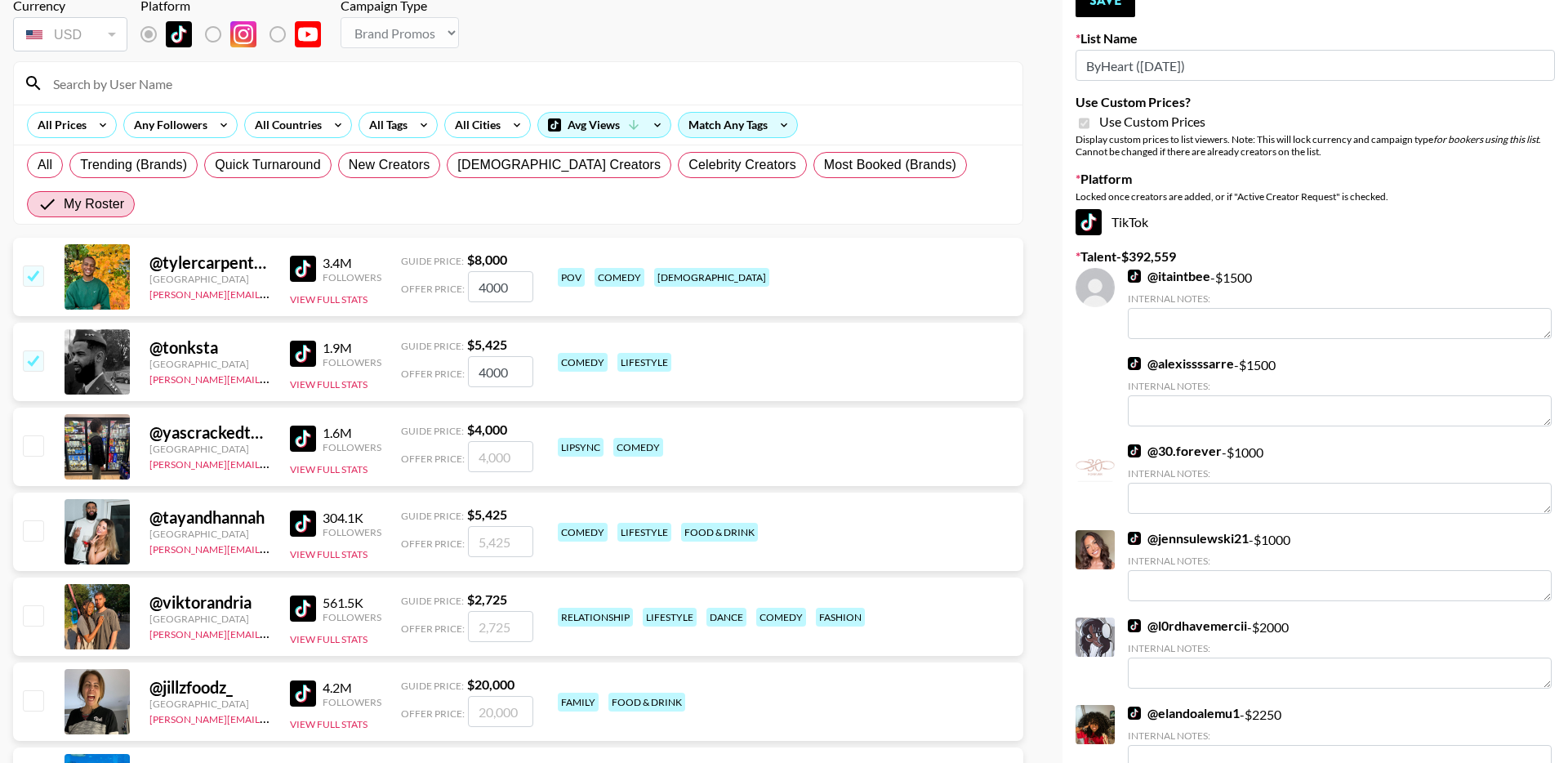
type input "4000"
click at [35, 435] on input "checkbox" at bounding box center [33, 445] width 20 height 20
checkbox input "true"
drag, startPoint x: 508, startPoint y: 422, endPoint x: 440, endPoint y: 422, distance: 68.0
click at [440, 442] on div "Offer Price: 4000" at bounding box center [467, 457] width 132 height 31
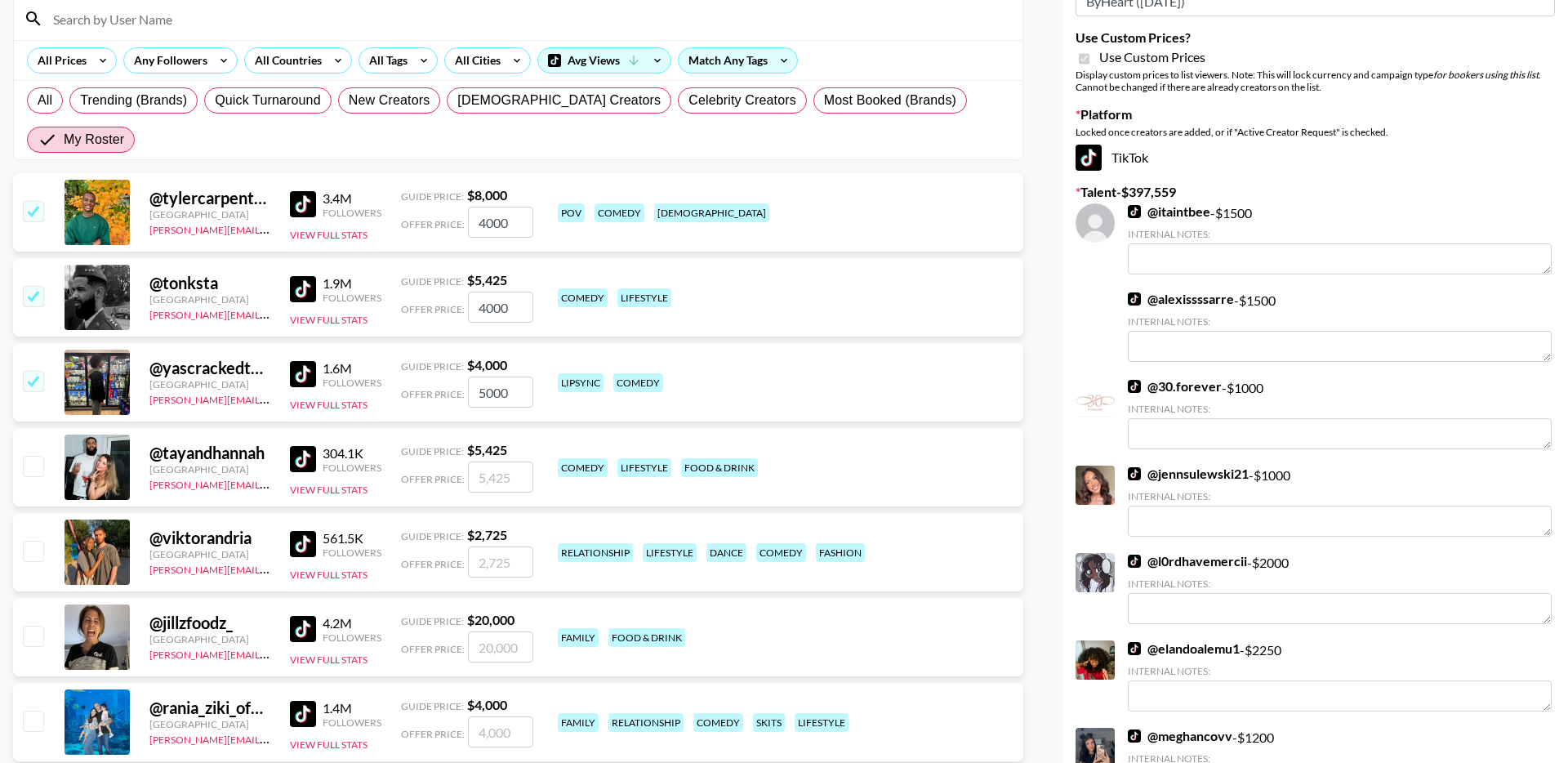
scroll to position [165, 0]
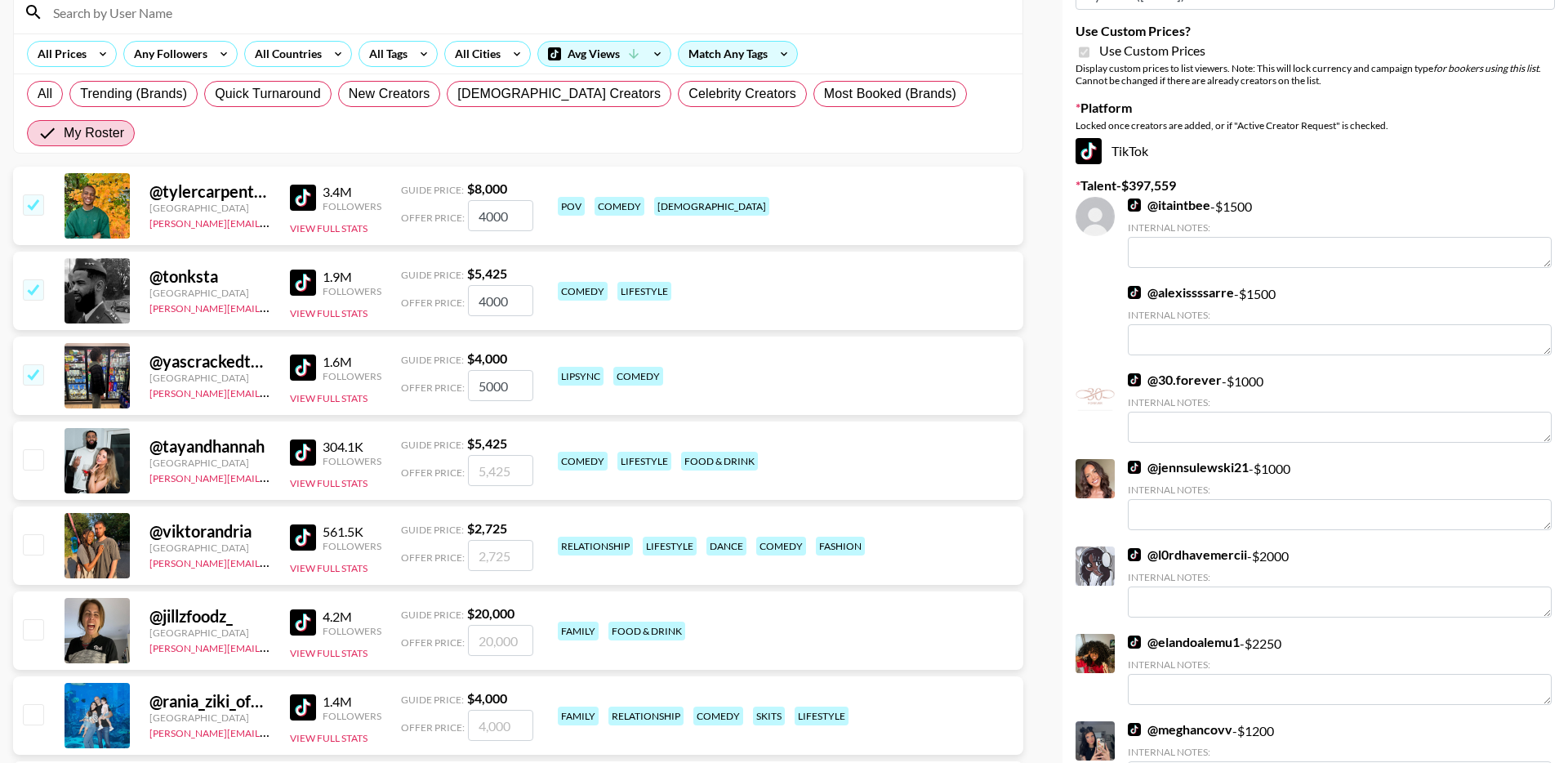
type input "5000"
click at [29, 534] on input "checkbox" at bounding box center [33, 544] width 20 height 20
checkbox input "true"
drag, startPoint x: 519, startPoint y: 518, endPoint x: 408, endPoint y: 518, distance: 111.0
click at [409, 540] on div "Offer Price: 2725" at bounding box center [467, 555] width 132 height 31
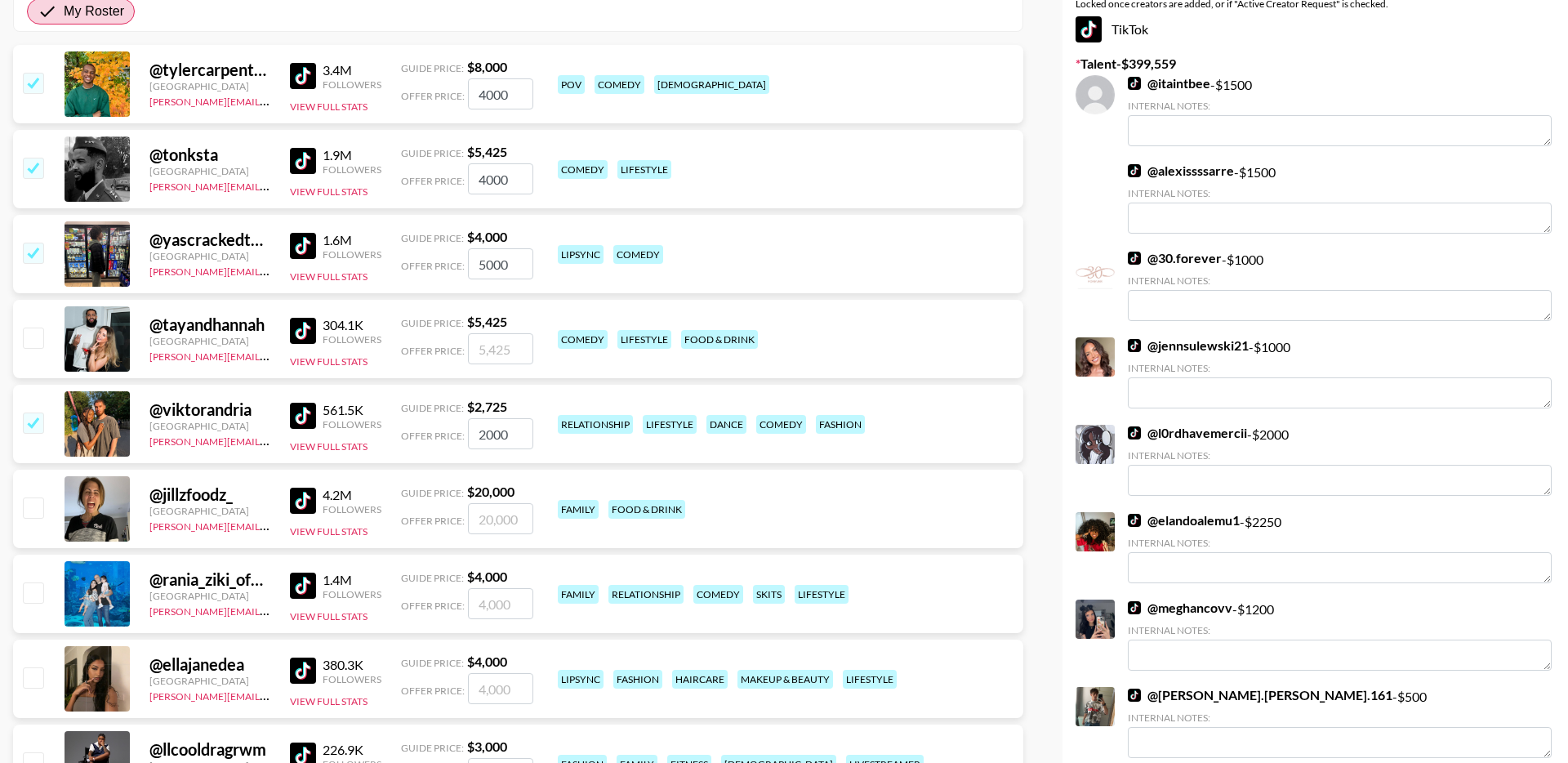
scroll to position [320, 0]
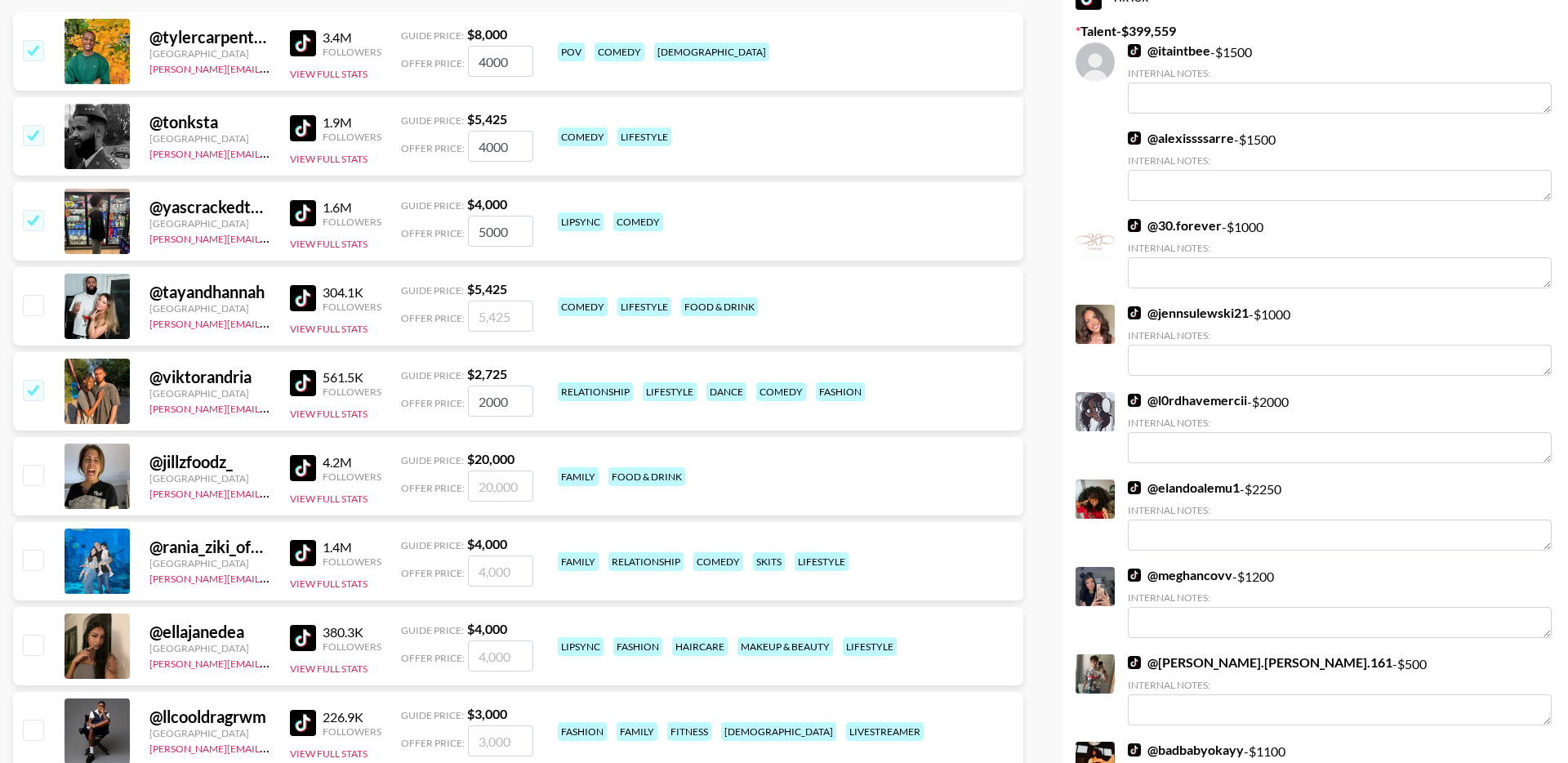
type input "2000"
click at [35, 550] on input "checkbox" at bounding box center [33, 560] width 20 height 20
checkbox input "true"
drag, startPoint x: 523, startPoint y: 533, endPoint x: 417, endPoint y: 533, distance: 106.0
click at [419, 555] on div "Offer Price: 4000" at bounding box center [467, 571] width 132 height 31
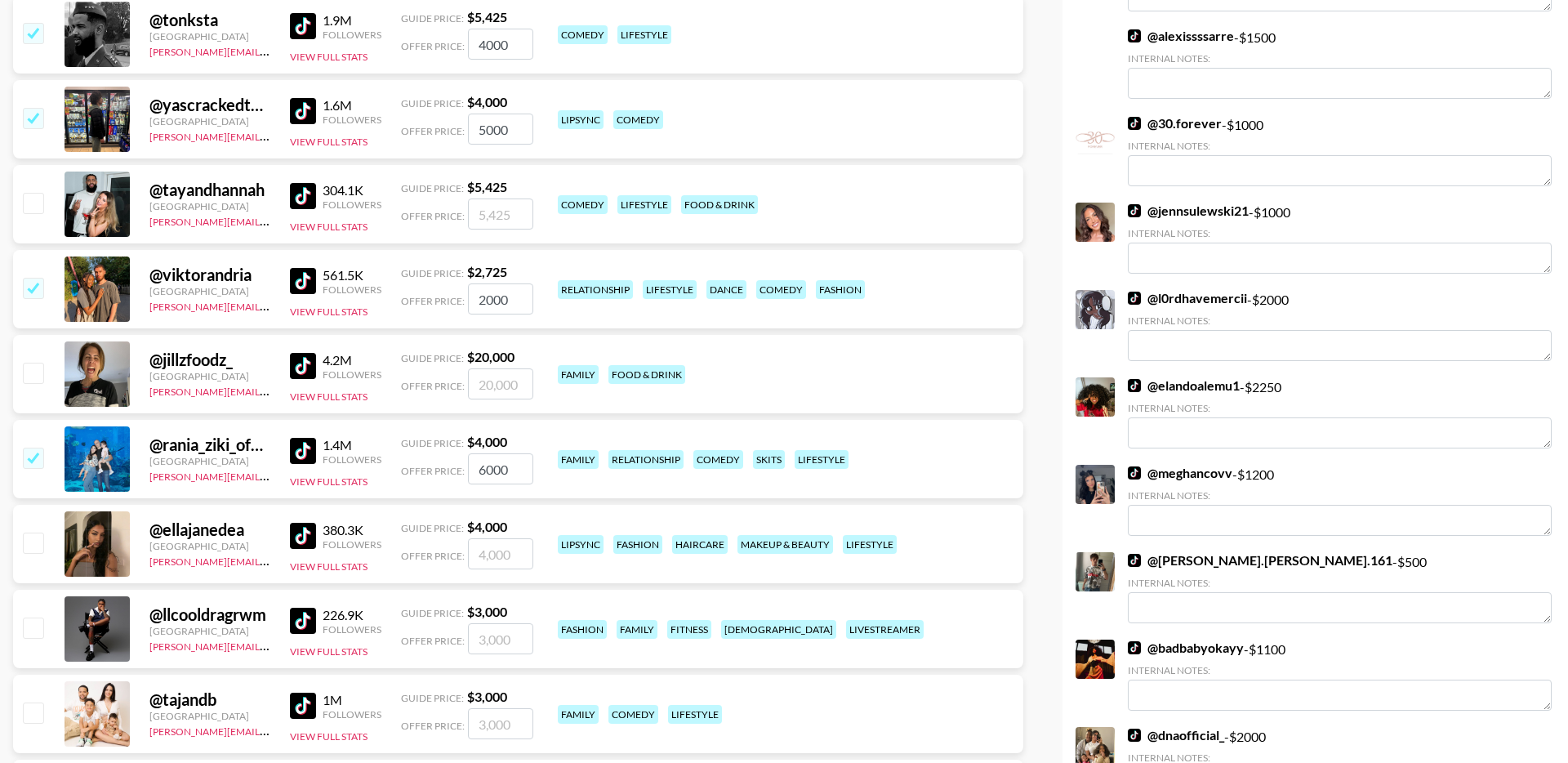
scroll to position [433, 0]
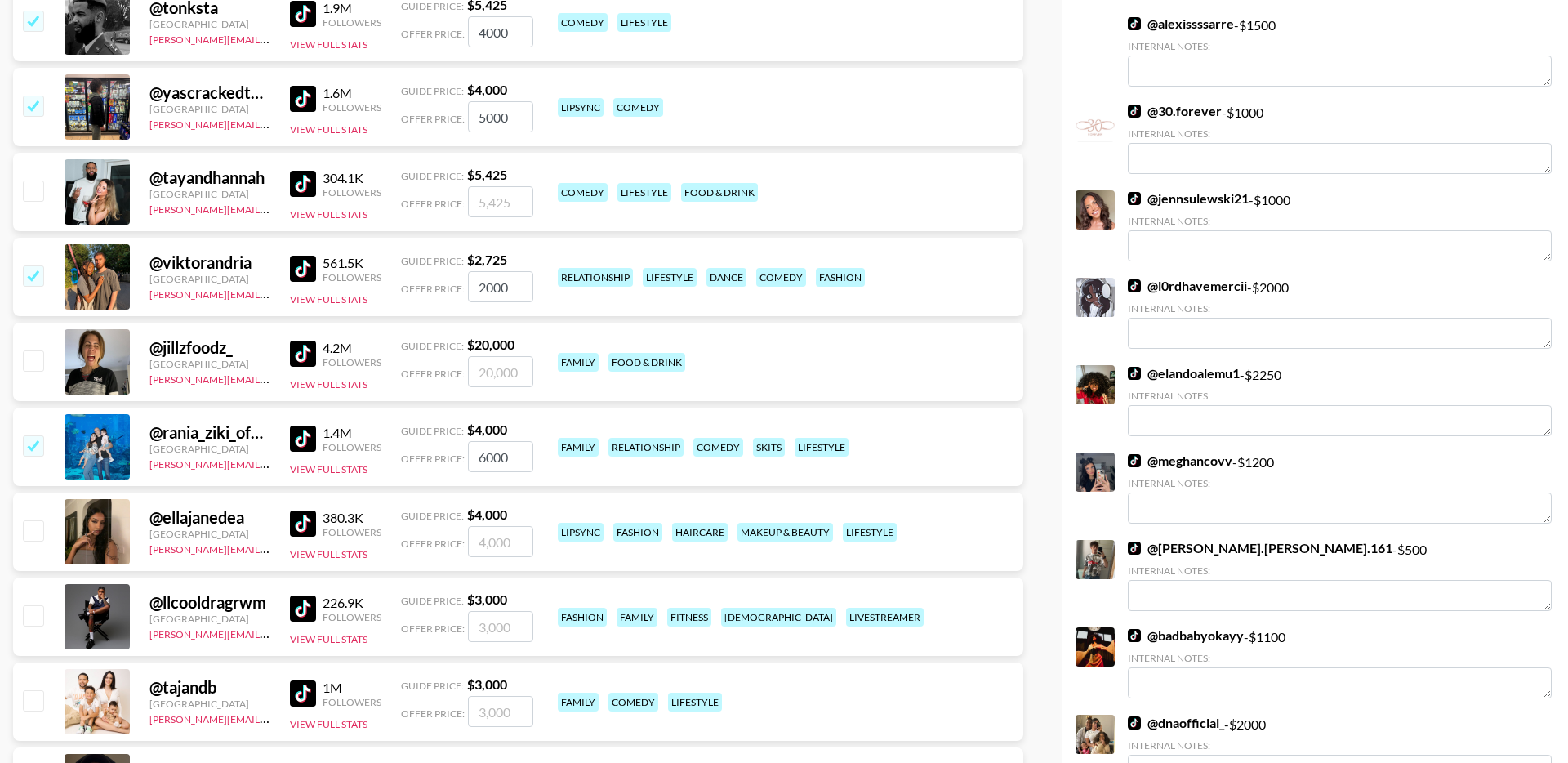
type input "6000"
click at [35, 521] on input "checkbox" at bounding box center [33, 531] width 20 height 20
checkbox input "true"
drag, startPoint x: 513, startPoint y: 503, endPoint x: 411, endPoint y: 503, distance: 102.0
click at [415, 526] on div "Offer Price: 4000" at bounding box center [467, 542] width 132 height 31
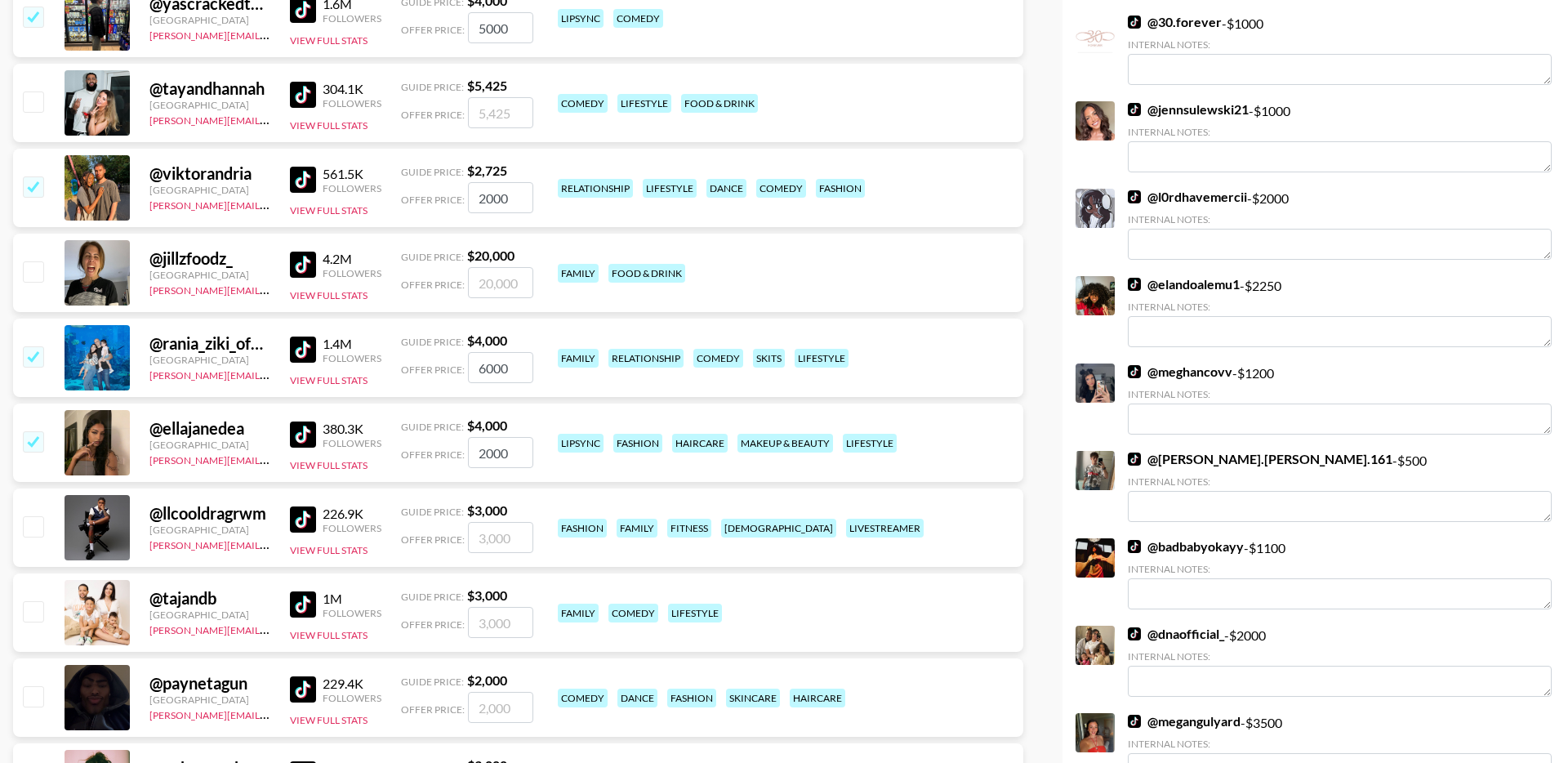
scroll to position [531, 0]
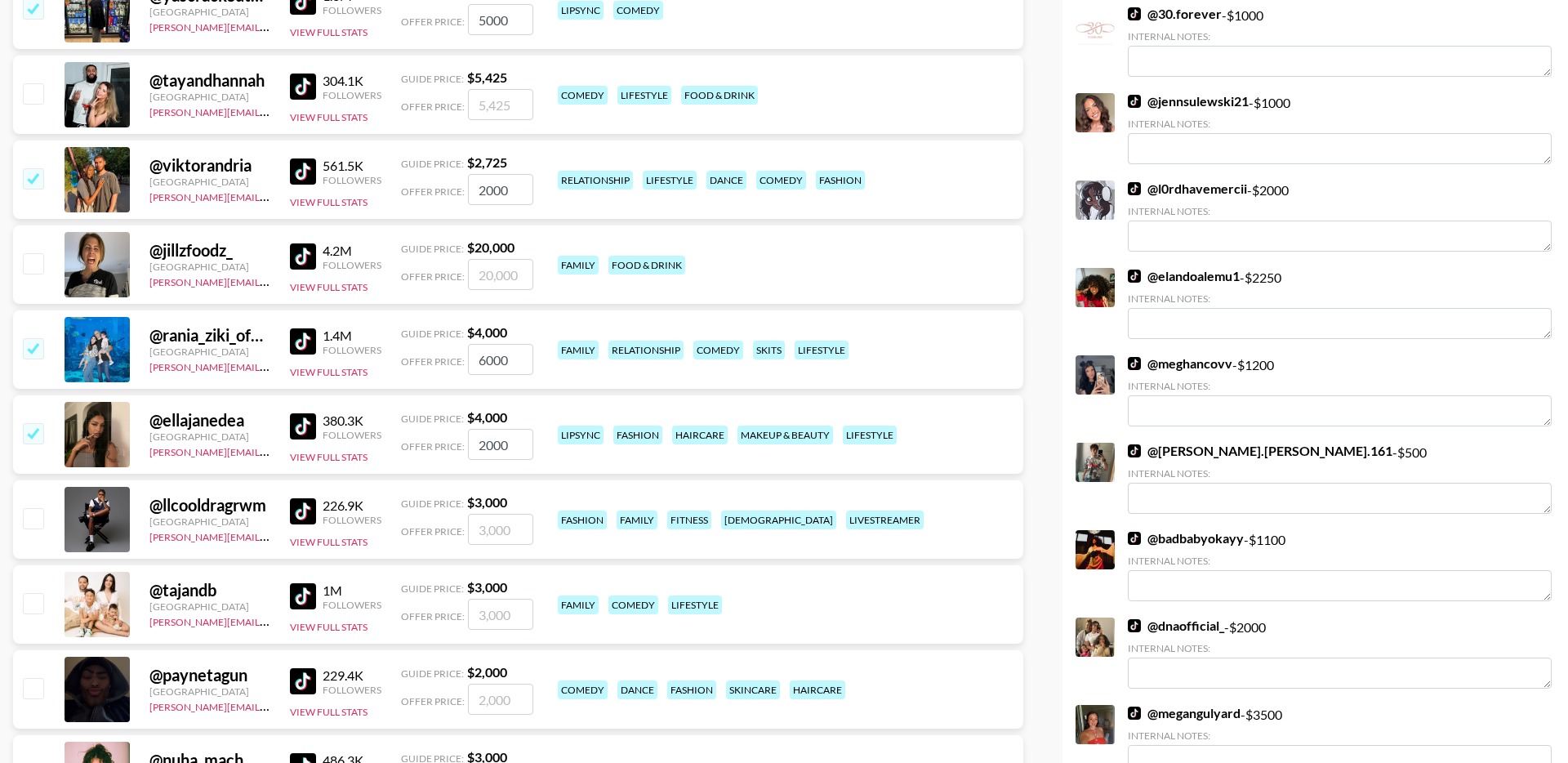
type input "2000"
click at [35, 508] on input "checkbox" at bounding box center [33, 518] width 20 height 20
checkbox input "true"
drag, startPoint x: 521, startPoint y: 492, endPoint x: 424, endPoint y: 492, distance: 97.0
click at [424, 514] on div "Offer Price: 3000" at bounding box center [467, 529] width 132 height 31
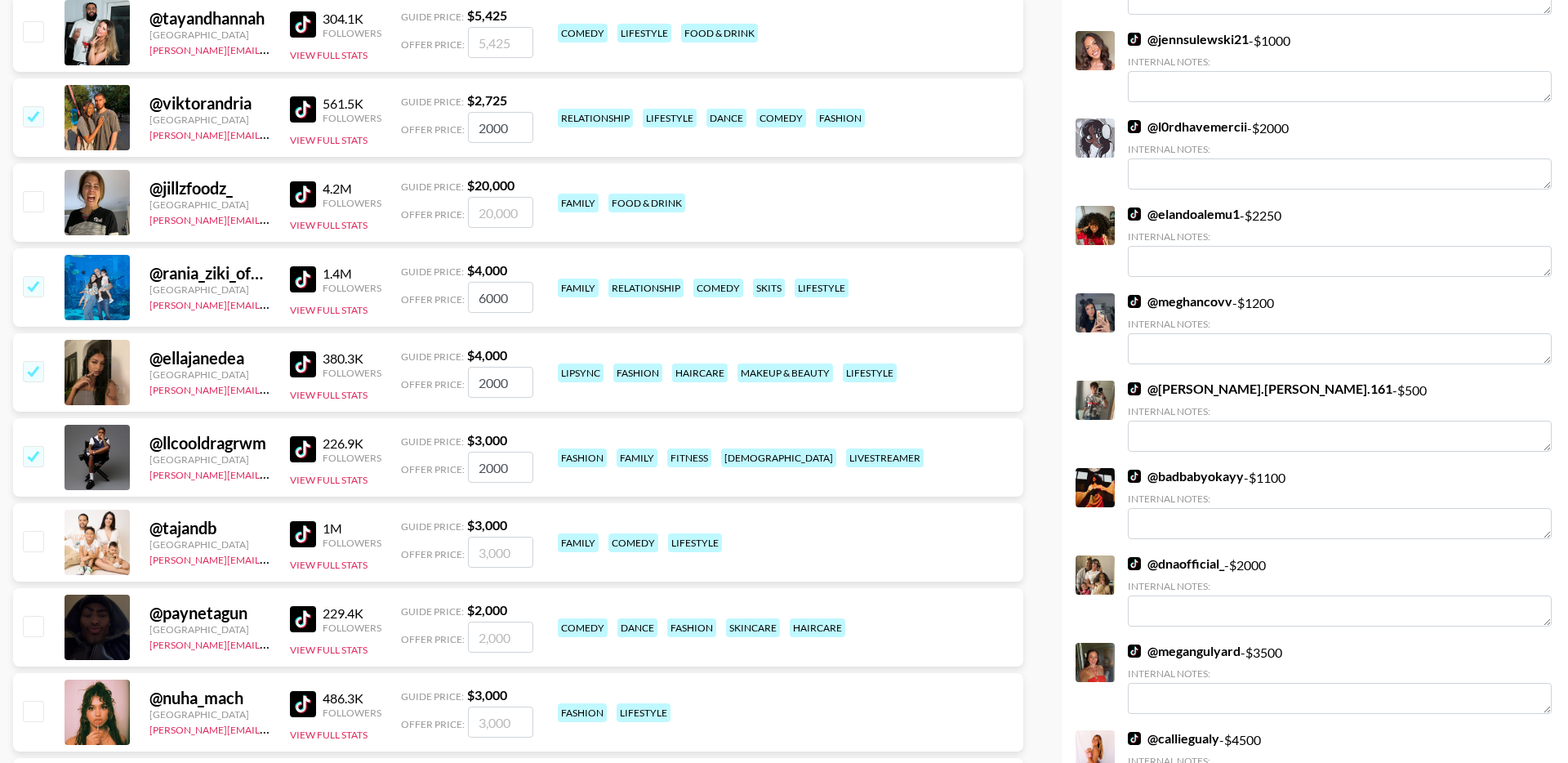
scroll to position [602, 0]
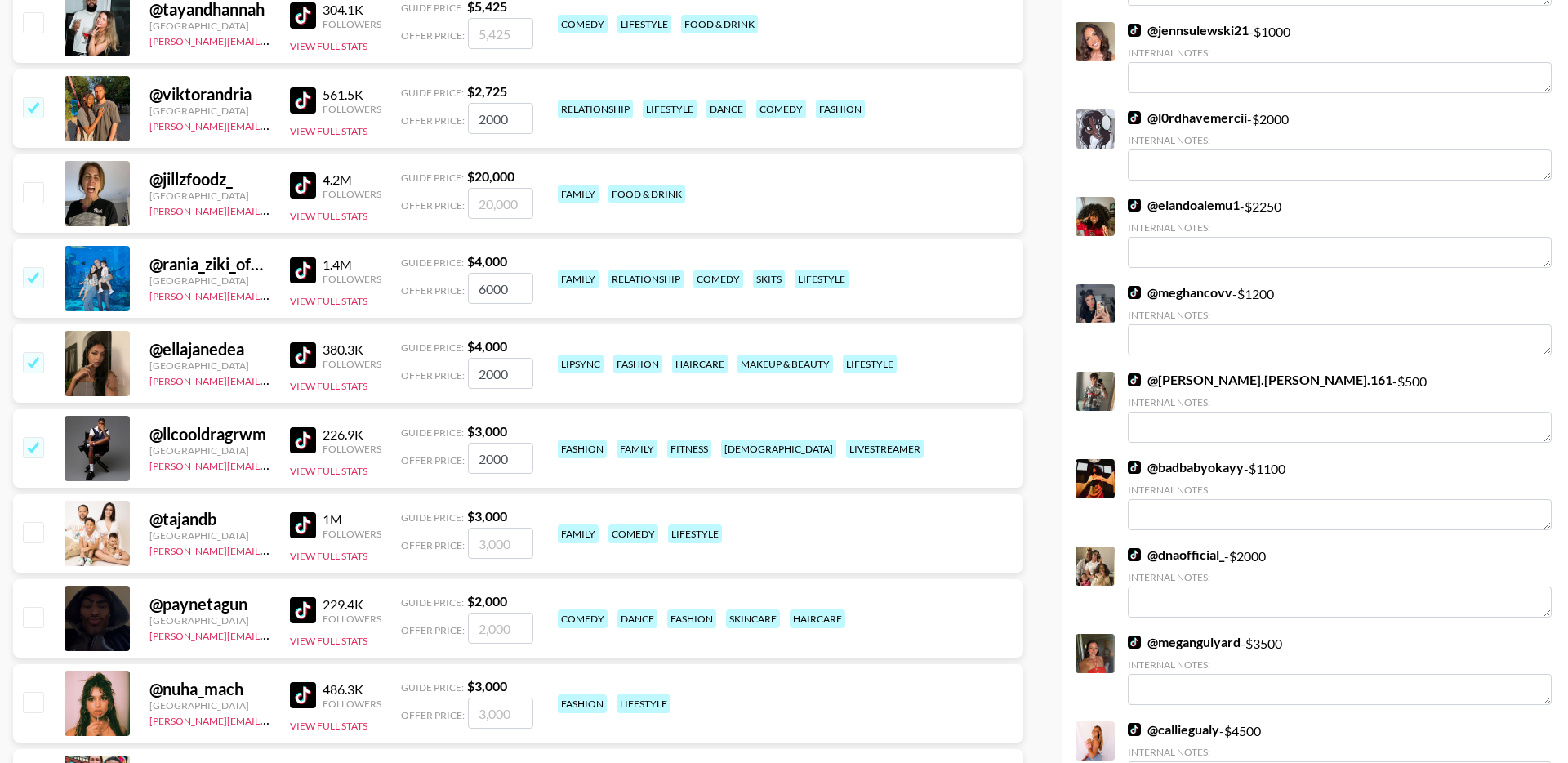
type input "2000"
click at [35, 522] on input "checkbox" at bounding box center [33, 532] width 20 height 20
checkbox input "true"
type input "3000"
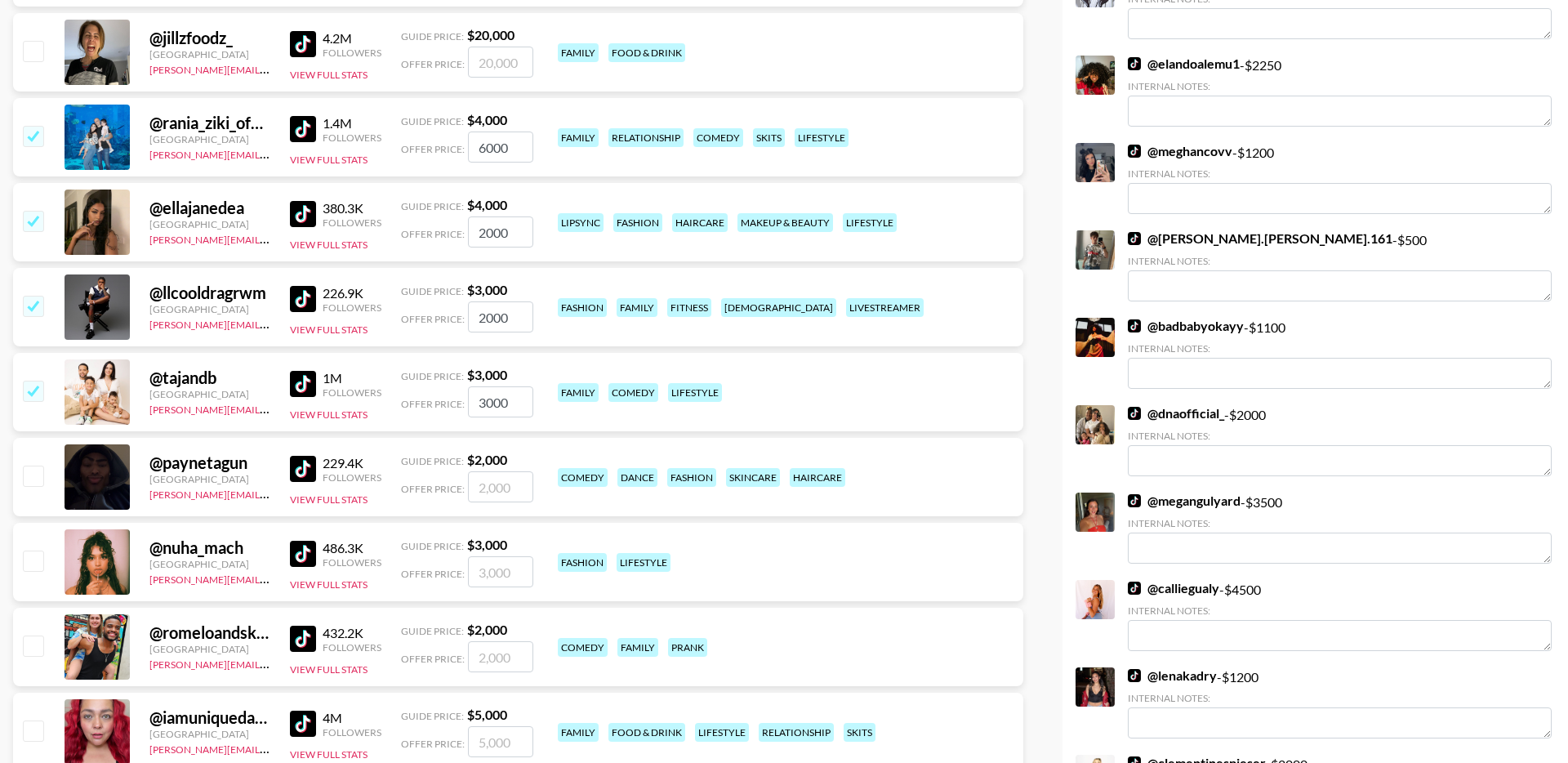
scroll to position [763, 0]
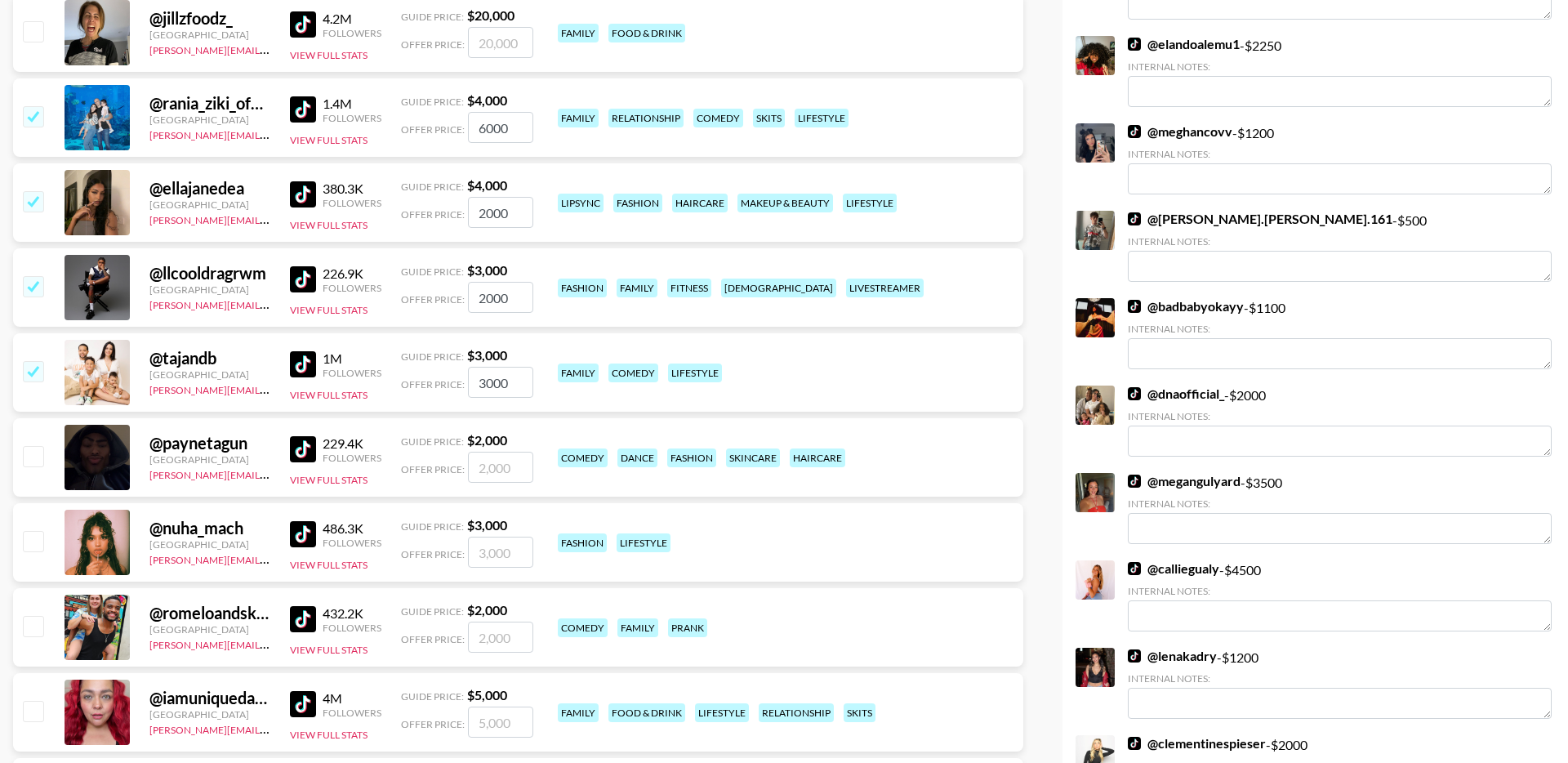
click at [35, 531] on input "checkbox" at bounding box center [33, 541] width 20 height 20
checkbox input "true"
drag, startPoint x: 513, startPoint y: 518, endPoint x: 318, endPoint y: 518, distance: 195.0
click at [318, 518] on div "@ nuha_mach Canada viktor@grail-talent.com 486.3K Followers View Full Stats Gui…" at bounding box center [518, 543] width 1010 height 78
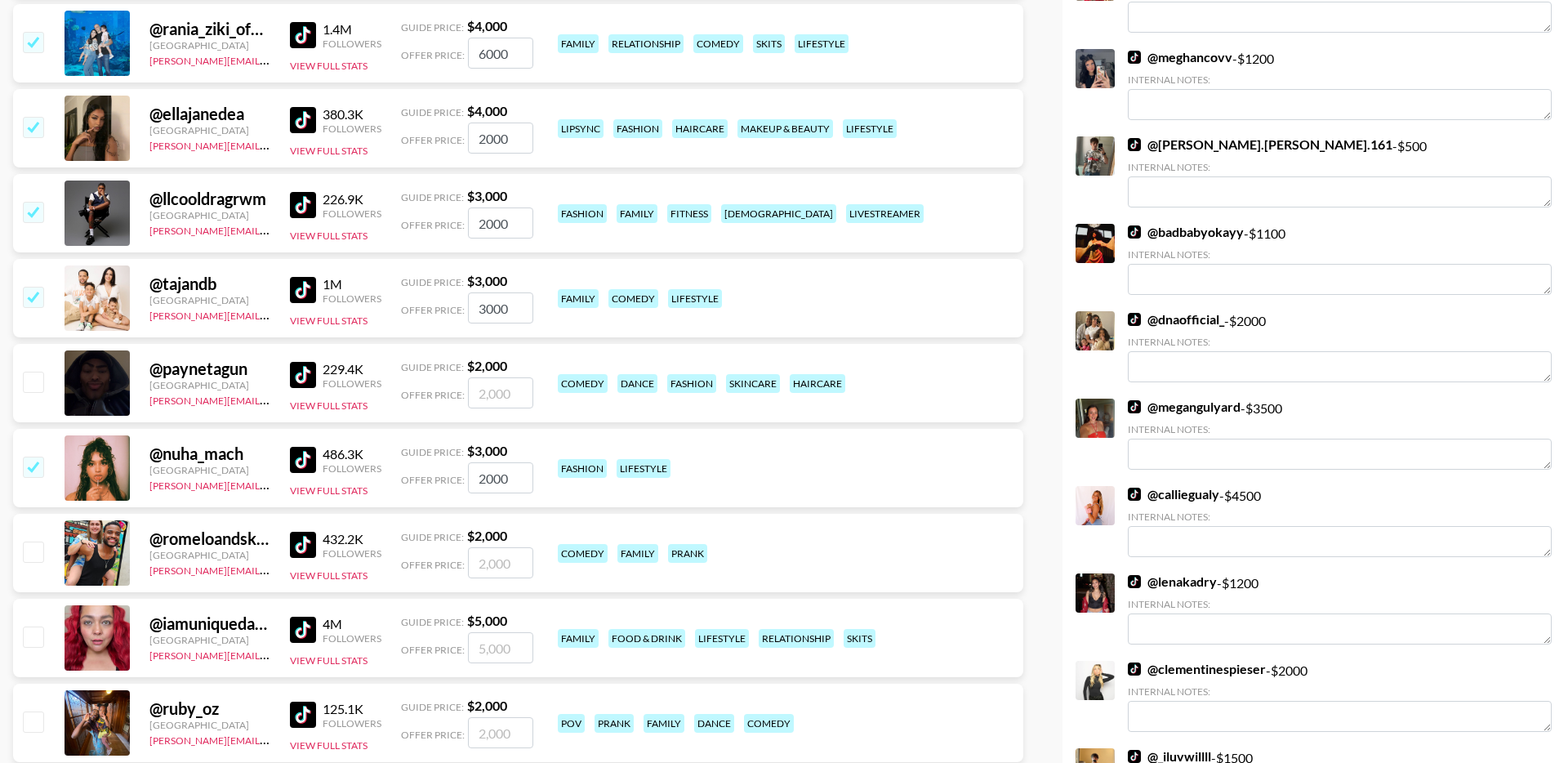
scroll to position [845, 0]
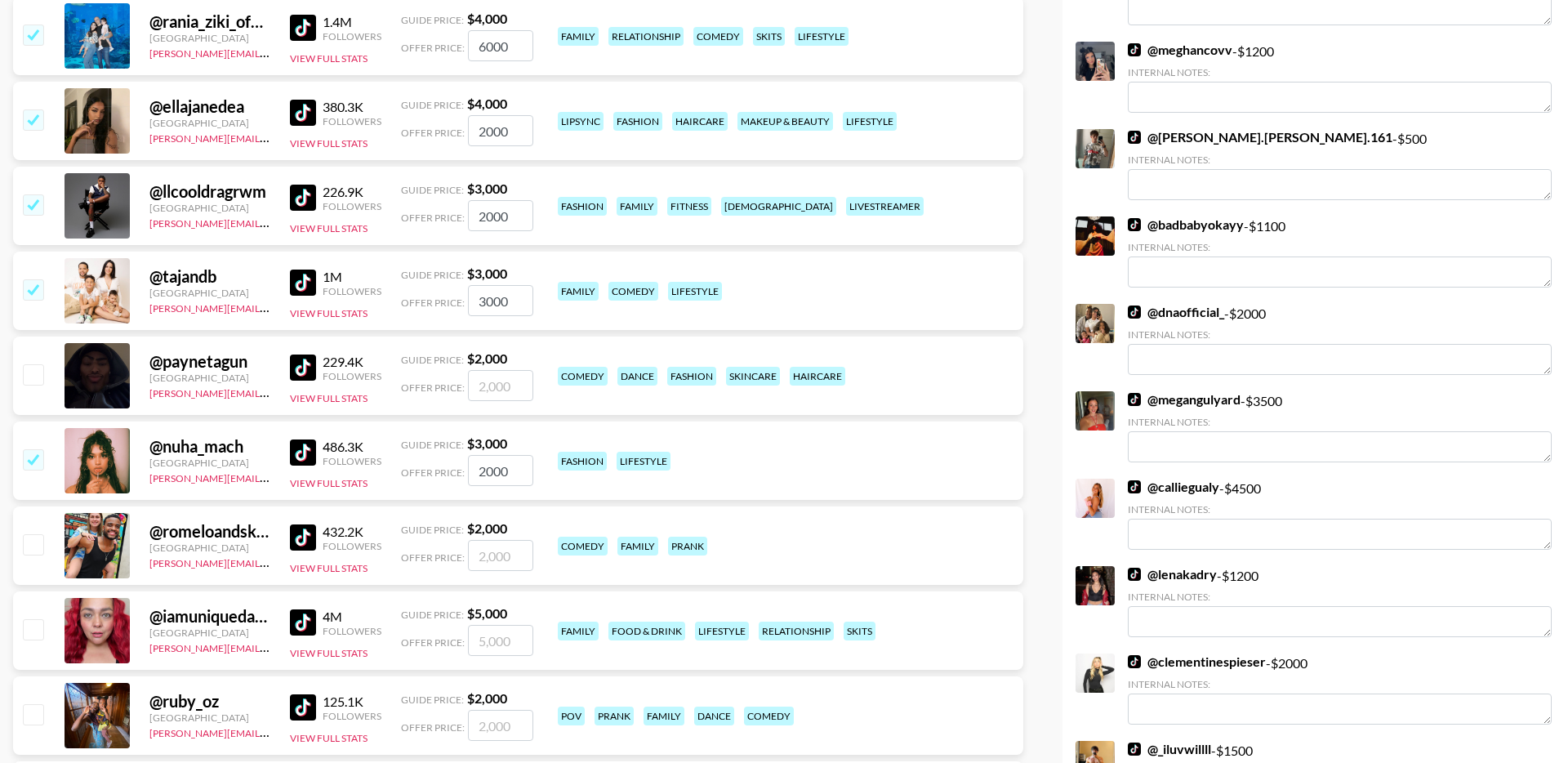
type input "2000"
click at [35, 534] on input "checkbox" at bounding box center [33, 544] width 20 height 20
checkbox input "true"
type input "2000"
click at [35, 619] on input "checkbox" at bounding box center [33, 629] width 20 height 20
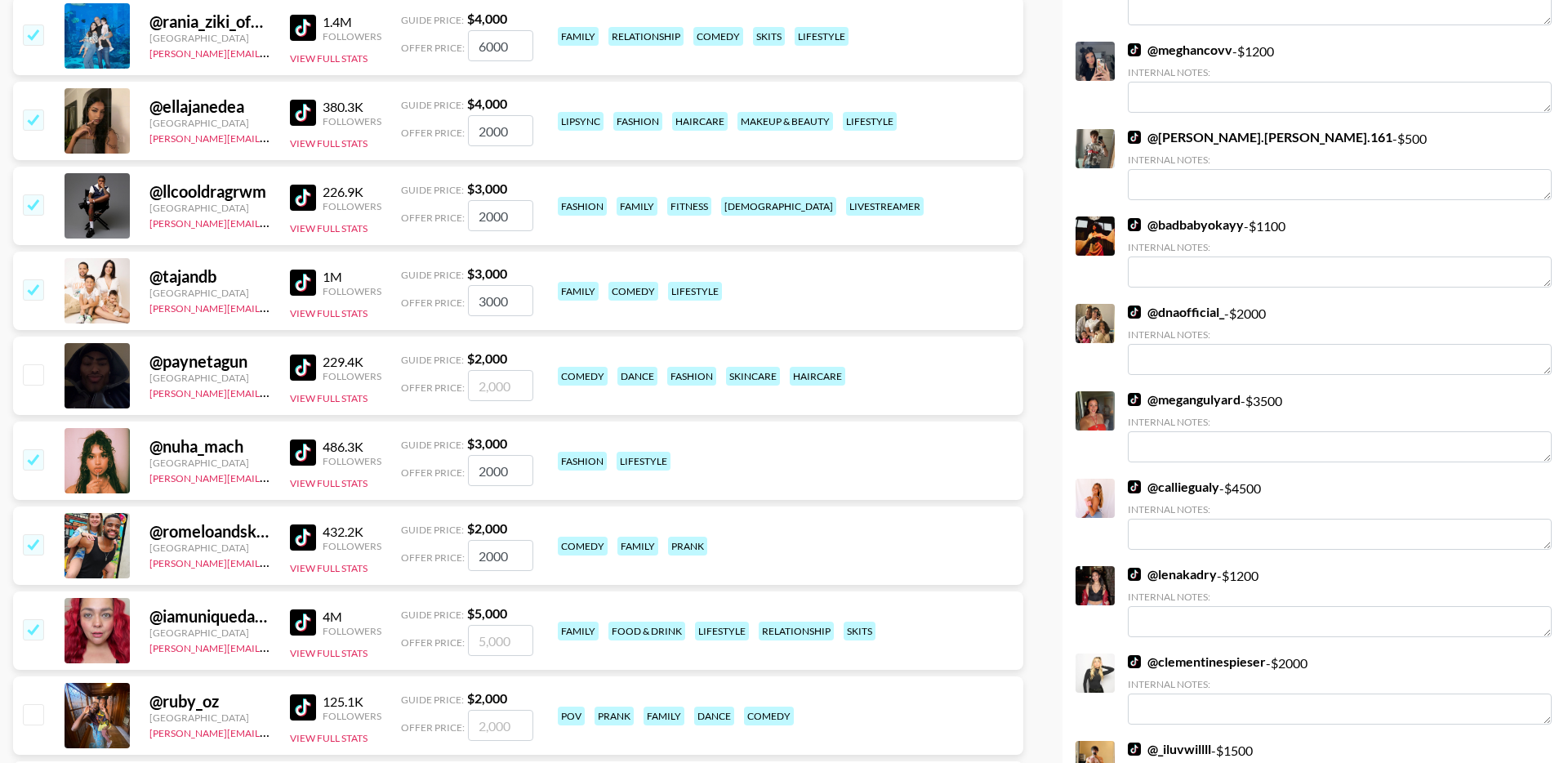
checkbox input "true"
drag, startPoint x: 503, startPoint y: 604, endPoint x: 394, endPoint y: 604, distance: 109.0
click at [399, 604] on div "@ iamuniquedaily United States viktor@grail-talent.com 4M Followers View Full S…" at bounding box center [518, 631] width 1010 height 78
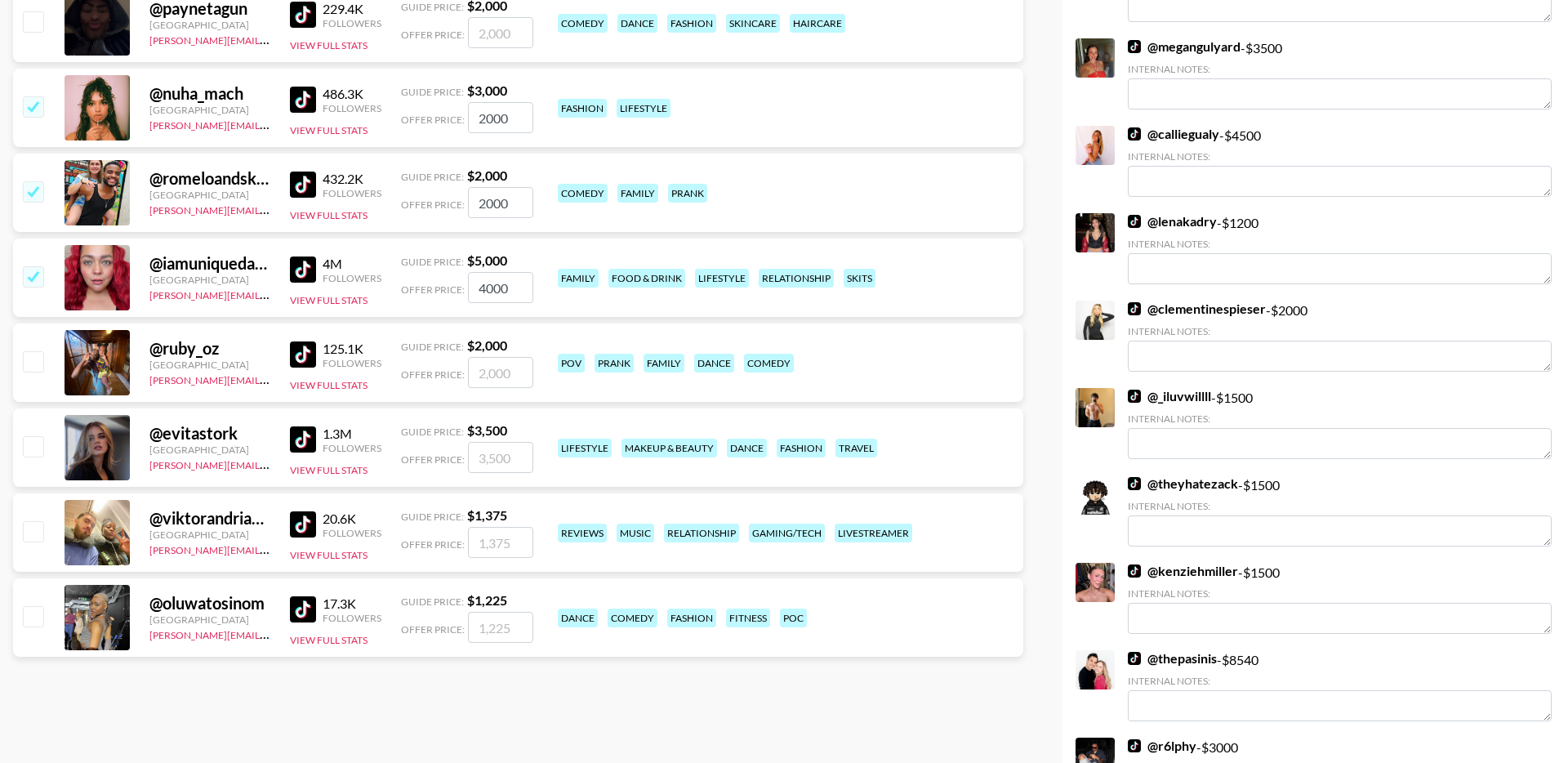
scroll to position [0, 0]
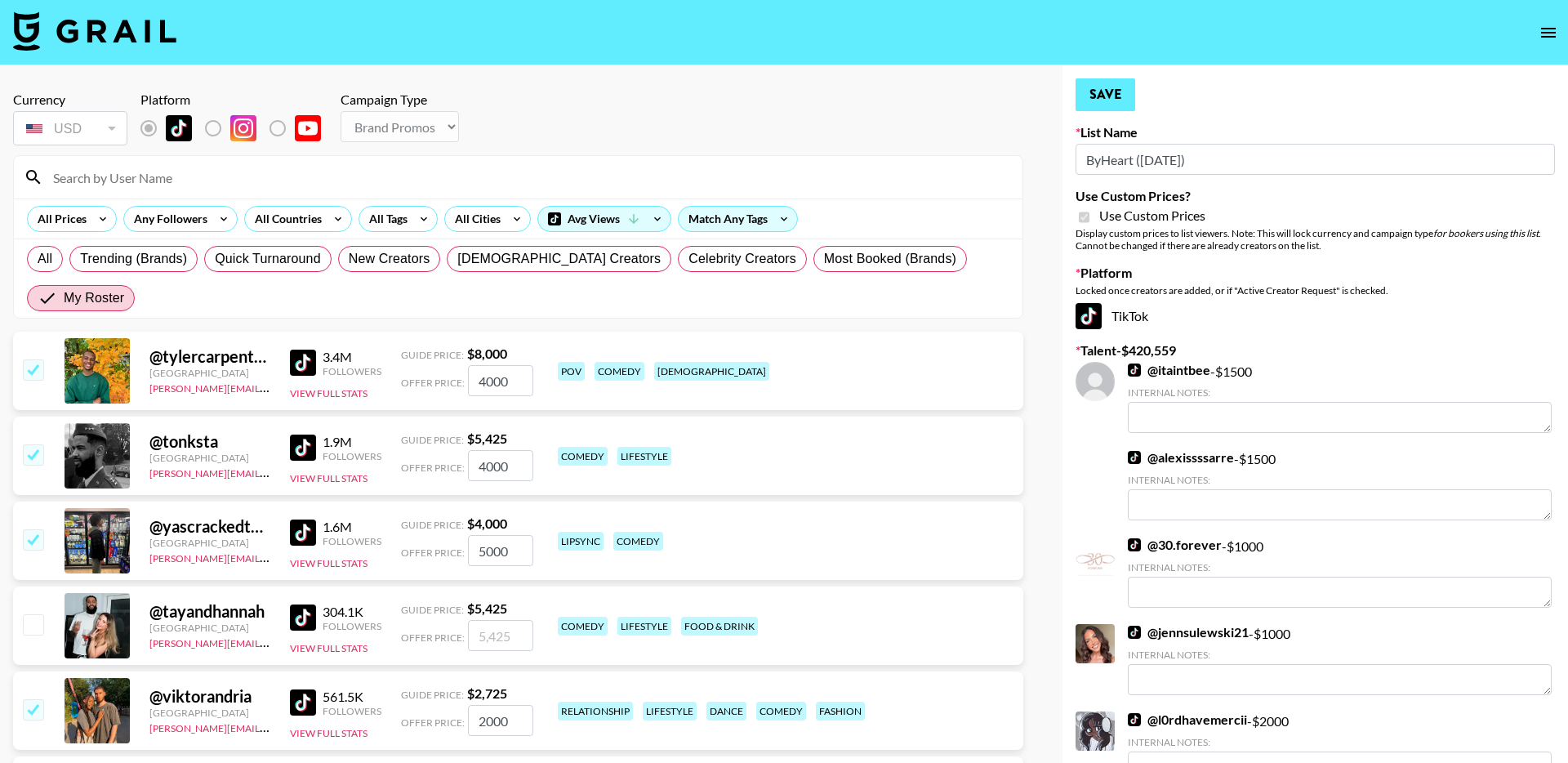
type input "4000"
click at [1098, 96] on button "Save" at bounding box center [1106, 95] width 60 height 33
